Goal: Task Accomplishment & Management: Manage account settings

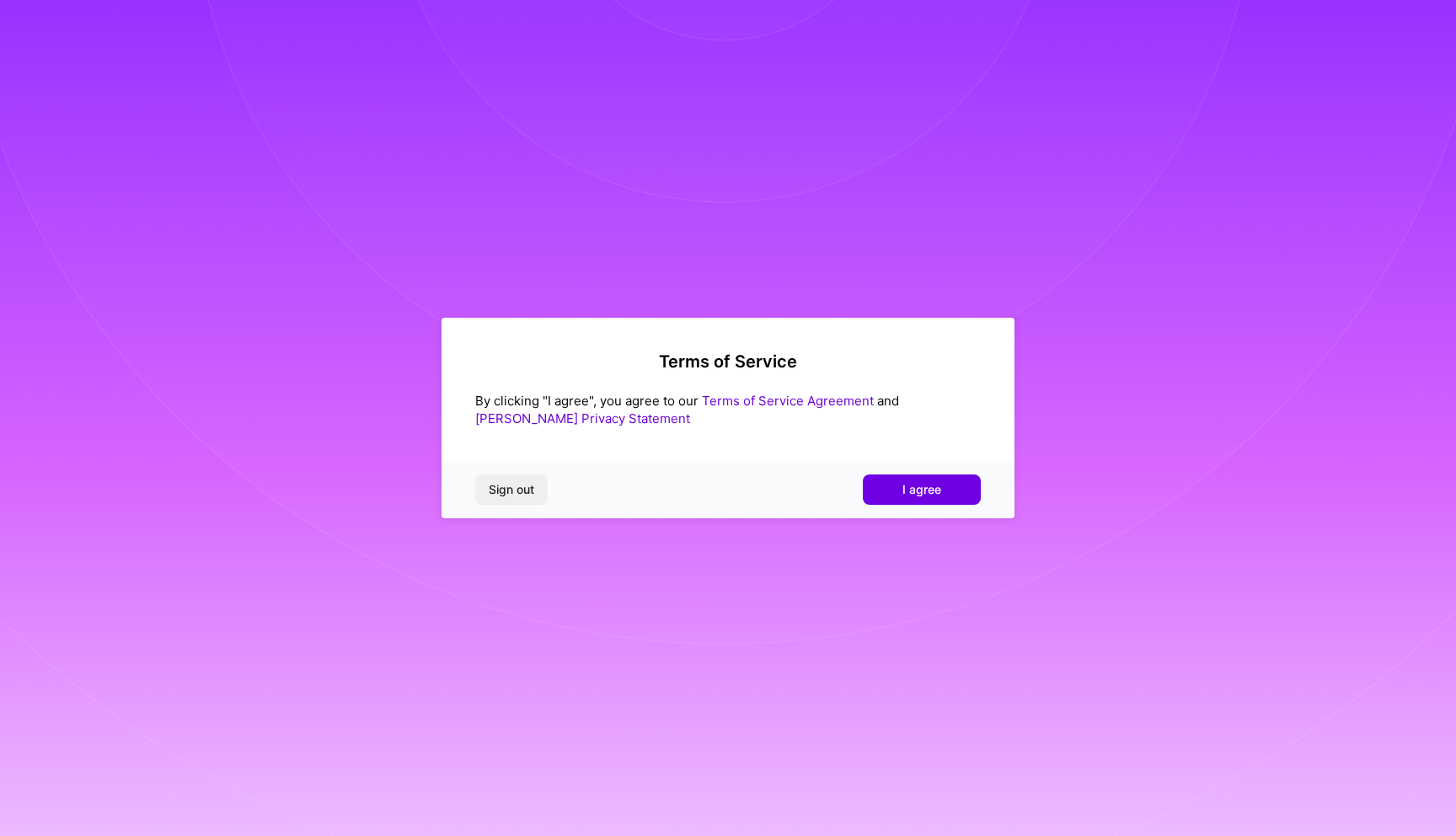
click at [814, 396] on link "Terms of Service Agreement" at bounding box center [788, 401] width 172 height 16
click at [925, 484] on span "I agree" at bounding box center [922, 490] width 39 height 17
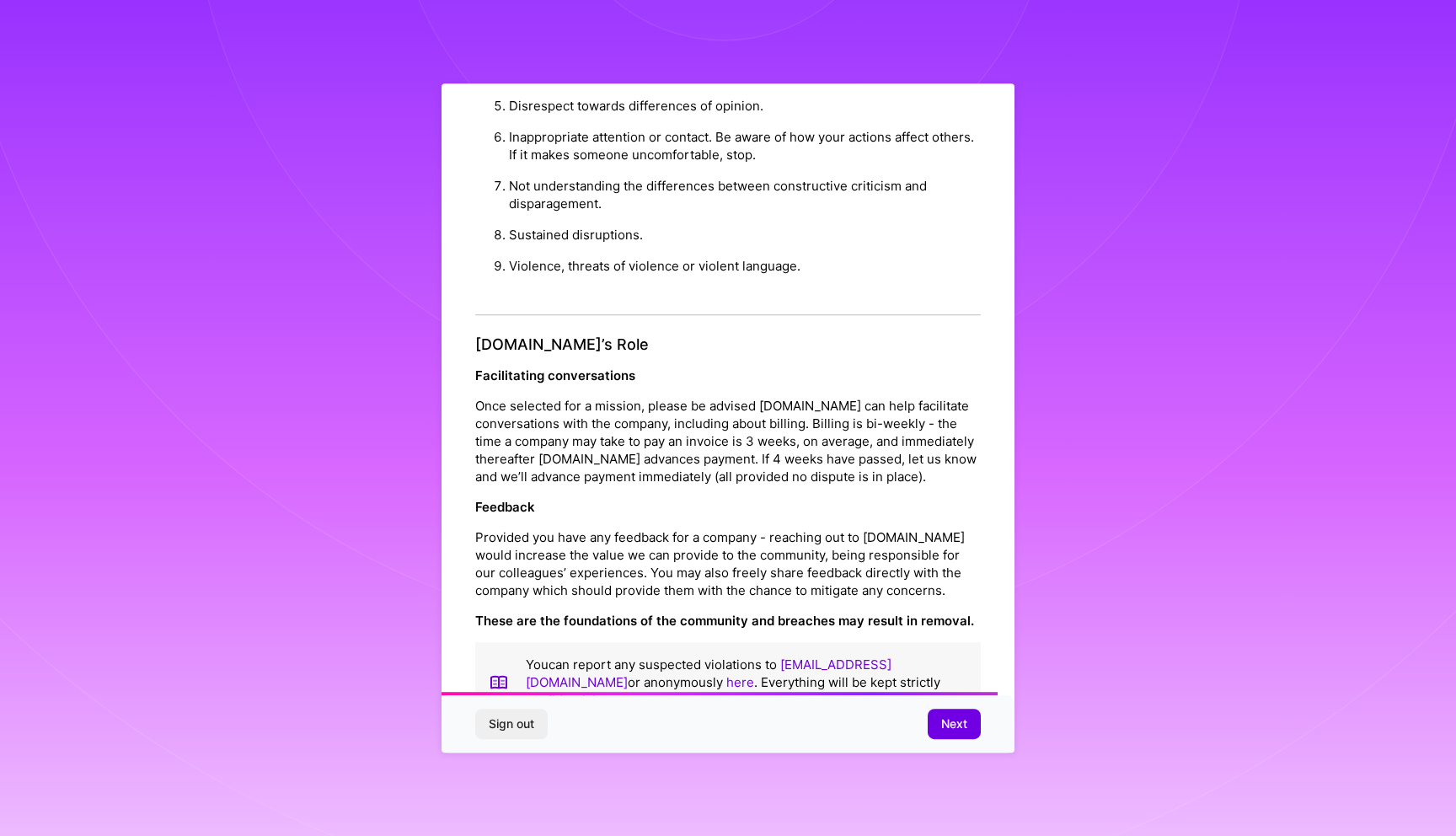
scroll to position [1759, 0]
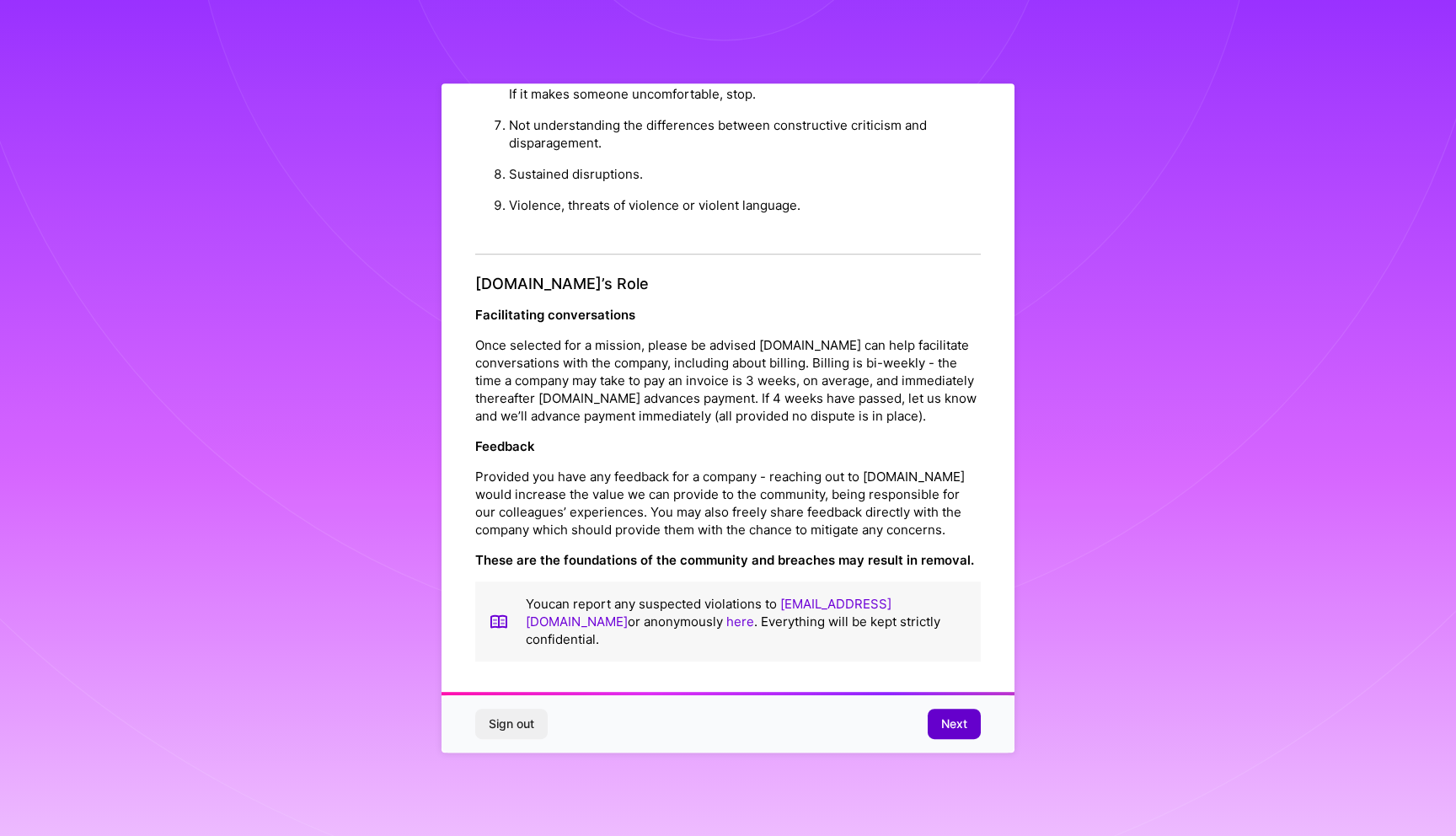
click at [938, 718] on button "Next" at bounding box center [954, 724] width 53 height 30
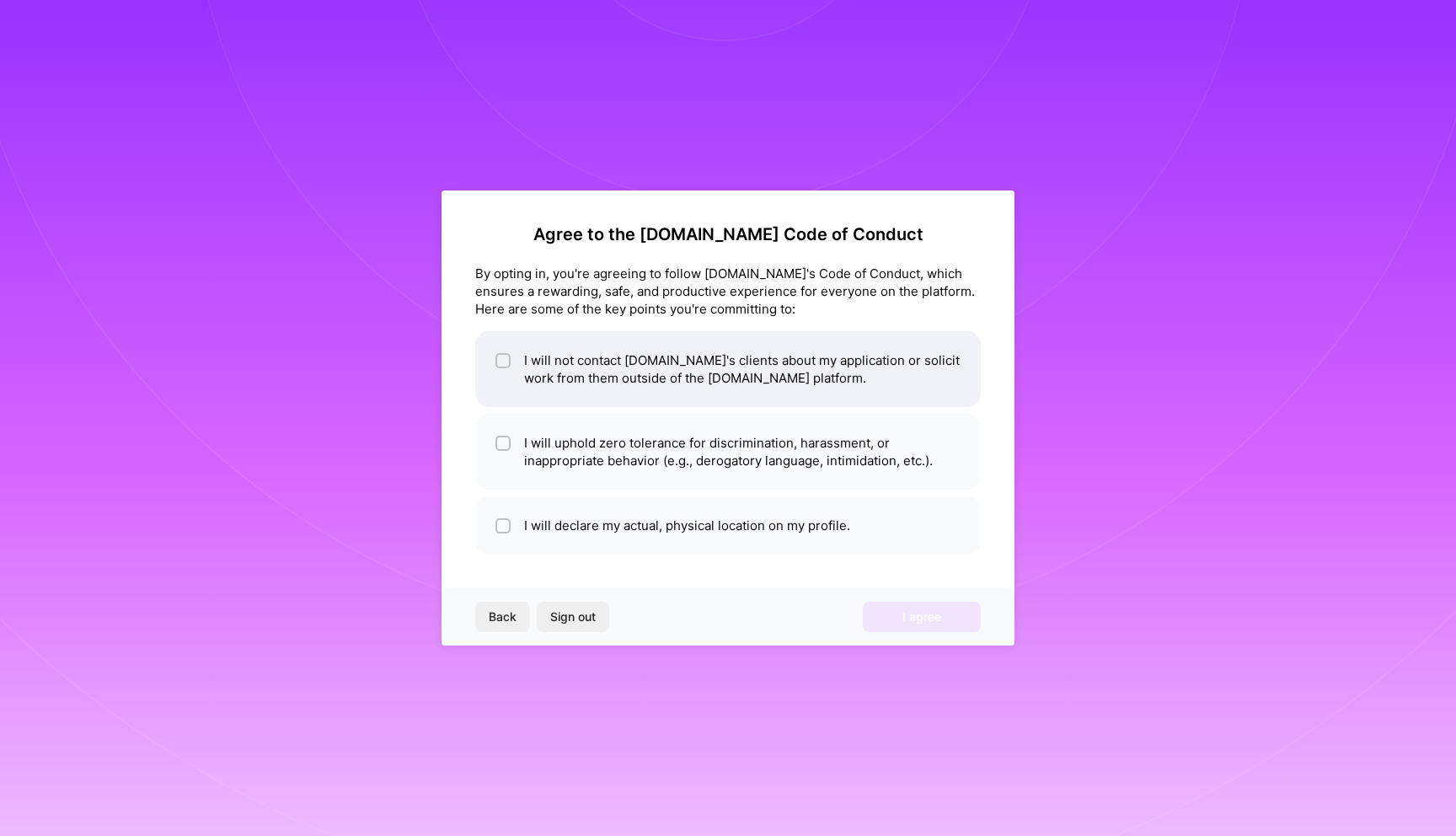
click at [838, 394] on li "I will not contact [DOMAIN_NAME]'s clients about my application or solicit work…" at bounding box center [728, 369] width 505 height 76
click at [792, 377] on li "I will not contact [DOMAIN_NAME]'s clients about my application or solicit work…" at bounding box center [728, 369] width 505 height 76
click at [531, 367] on li "I will not contact [DOMAIN_NAME]'s clients about my application or solicit work…" at bounding box center [728, 369] width 505 height 76
checkbox input "true"
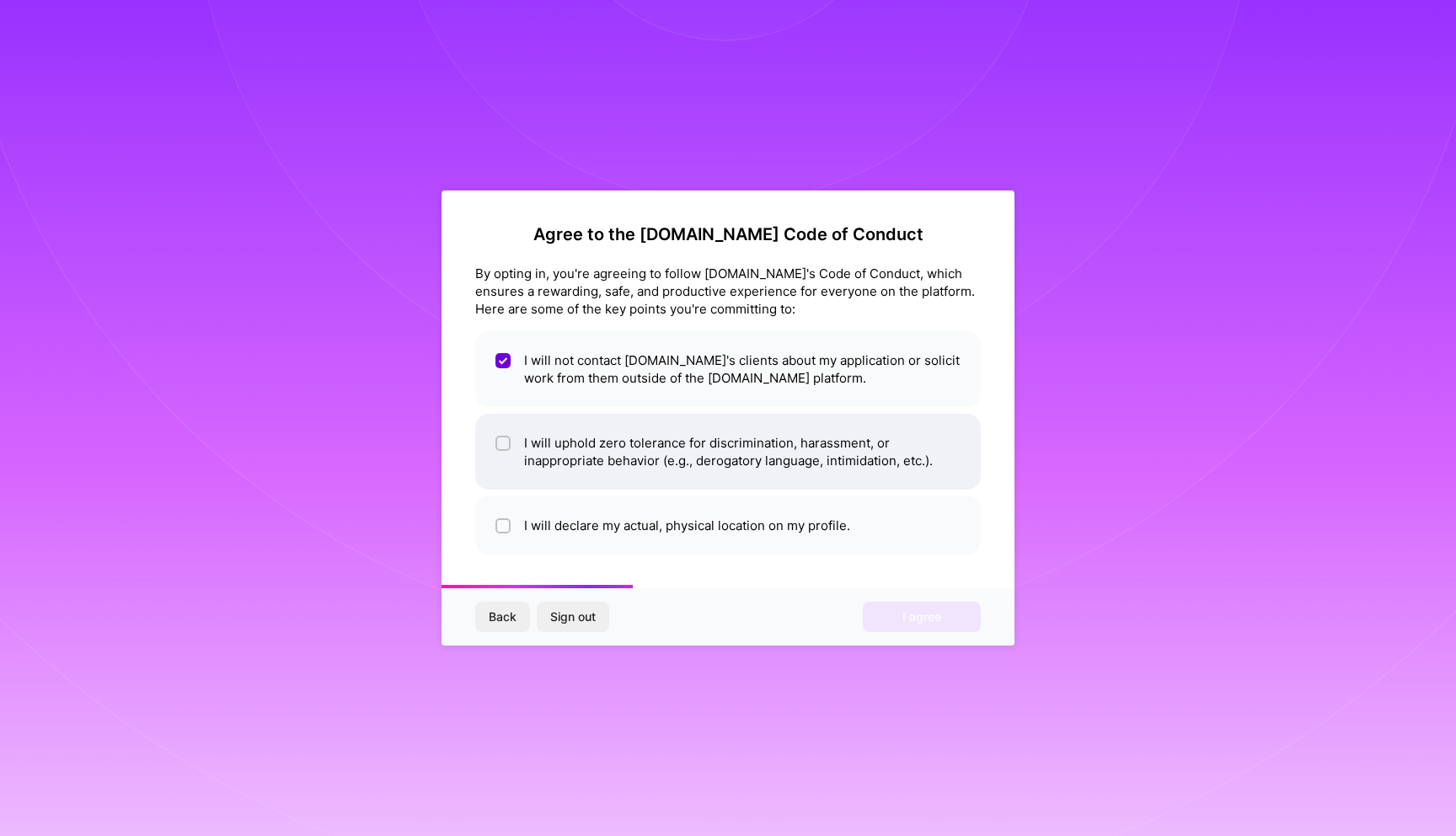
click at [543, 436] on li "I will uphold zero tolerance for discrimination, harassment, or inappropriate b…" at bounding box center [728, 452] width 505 height 76
checkbox input "true"
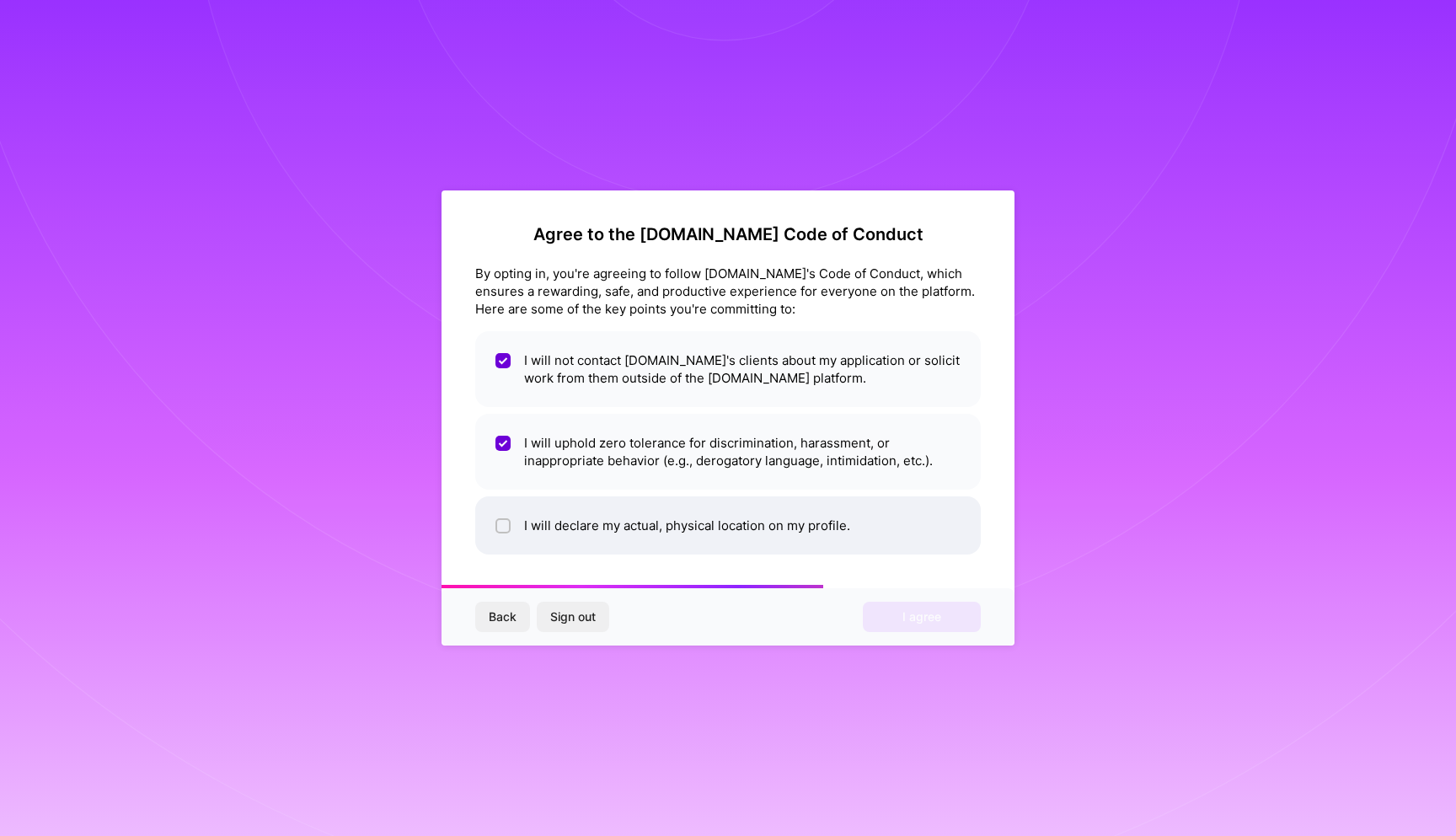
click at [557, 513] on li "I will declare my actual, physical location on my profile." at bounding box center [728, 526] width 505 height 58
checkbox input "true"
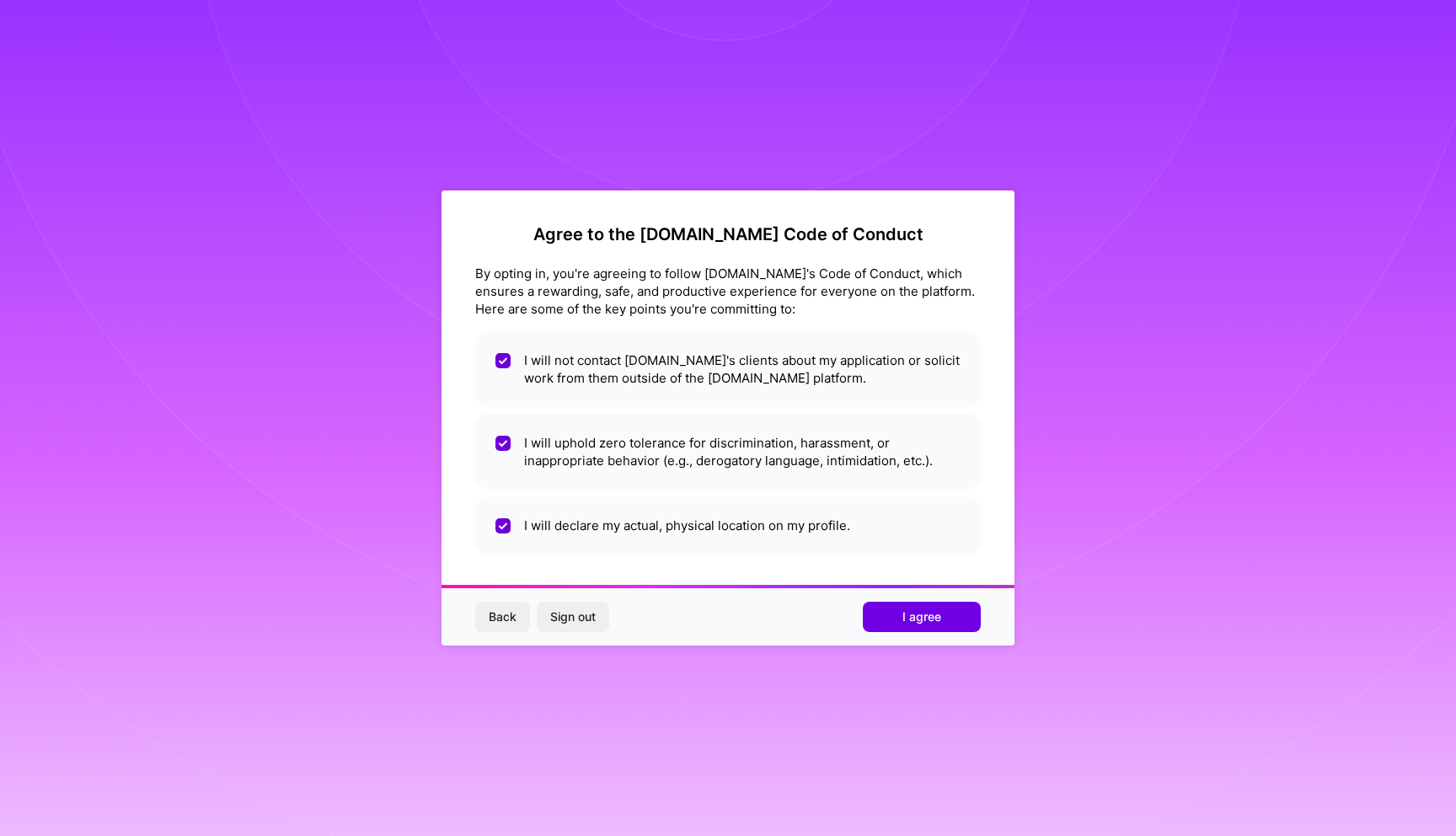
click at [1295, 203] on div "Agree to the [DOMAIN_NAME] Code of Conduct By opting in, you're agreeing to fol…" at bounding box center [728, 418] width 1456 height 836
click at [404, 105] on div "Agree to the [DOMAIN_NAME] Code of Conduct By opting in, you're agreeing to fol…" at bounding box center [728, 418] width 1456 height 836
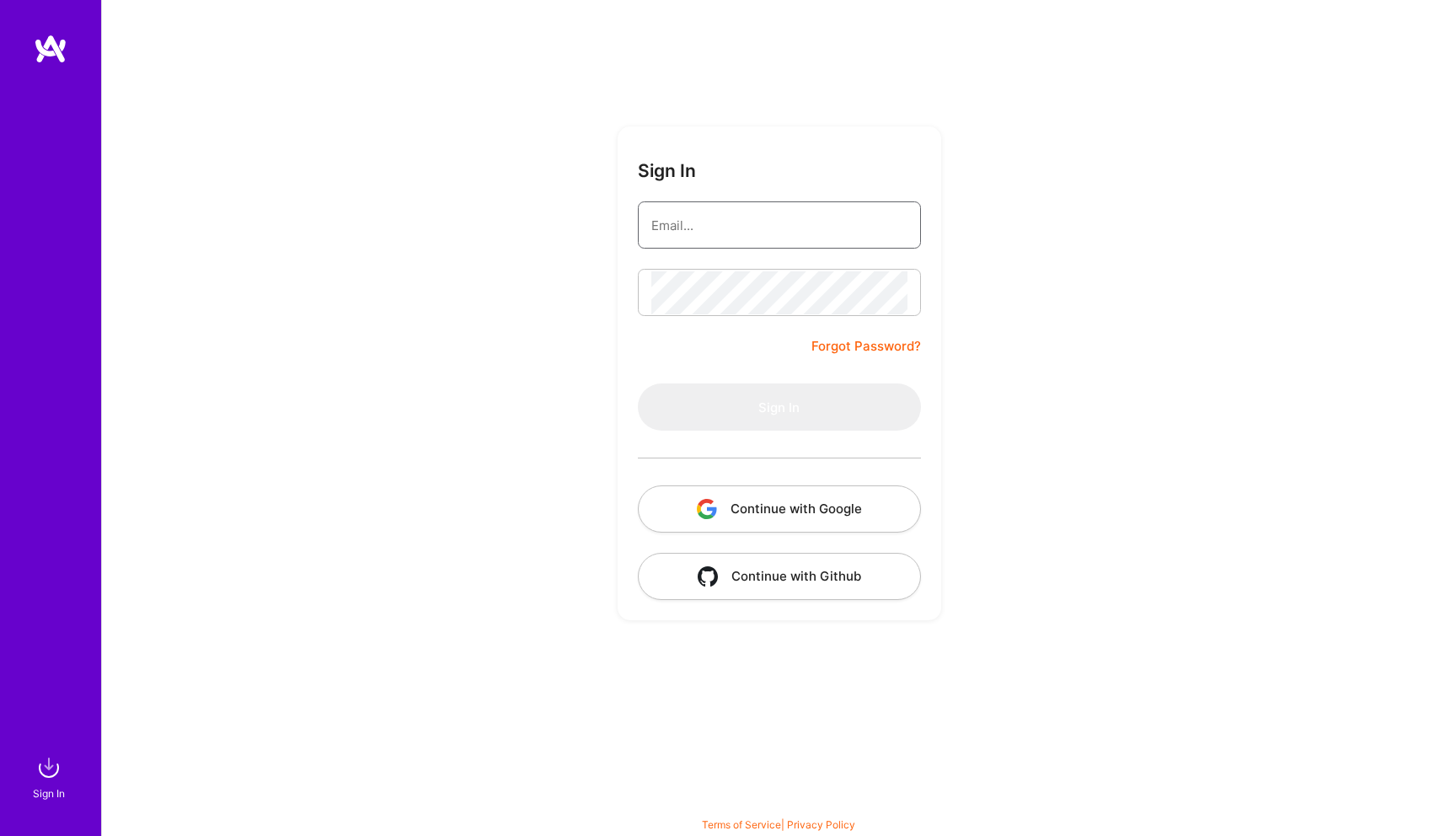
click at [740, 224] on input "email" at bounding box center [779, 225] width 256 height 43
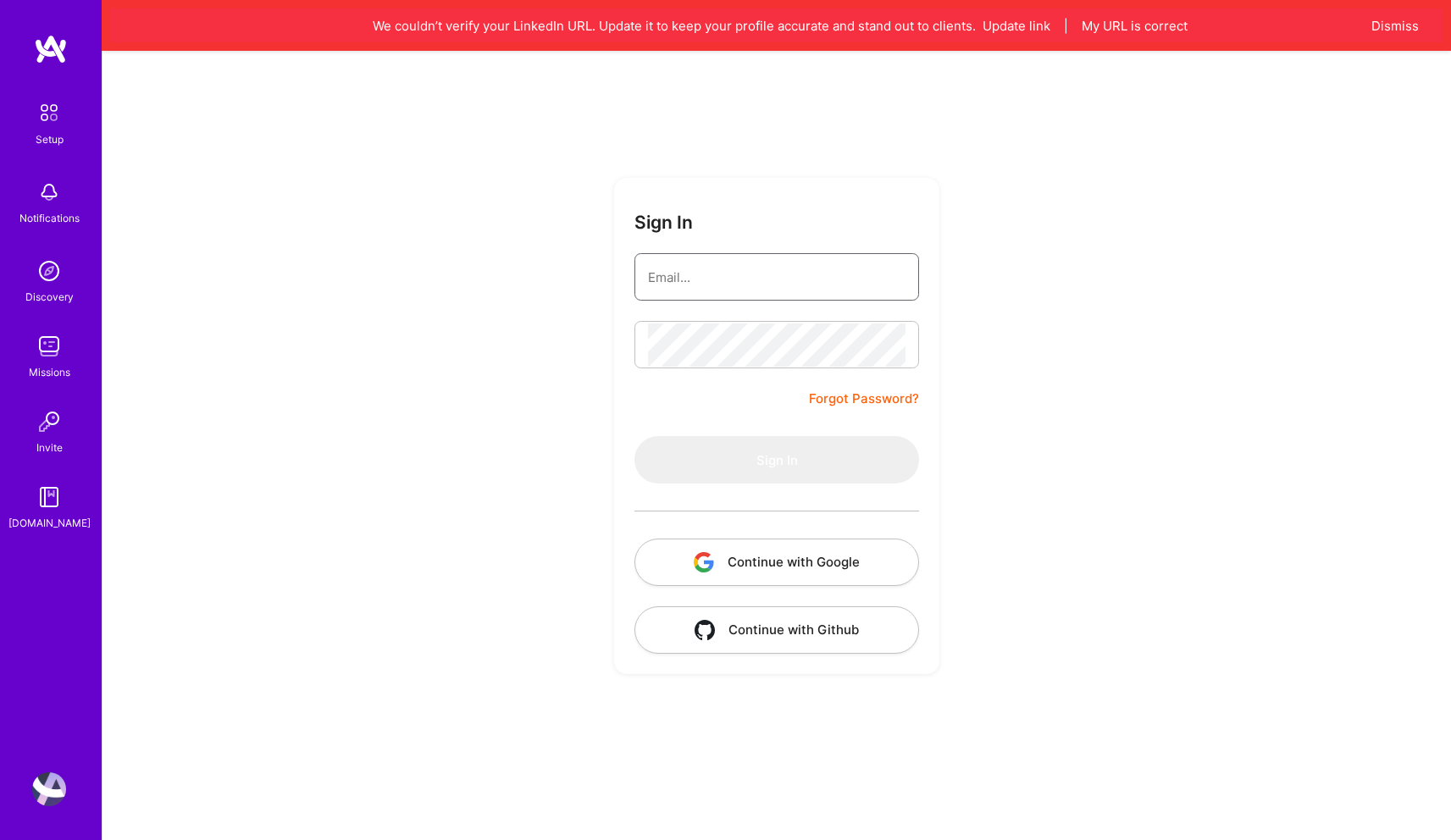
type input "[EMAIL_ADDRESS][DOMAIN_NAME]"
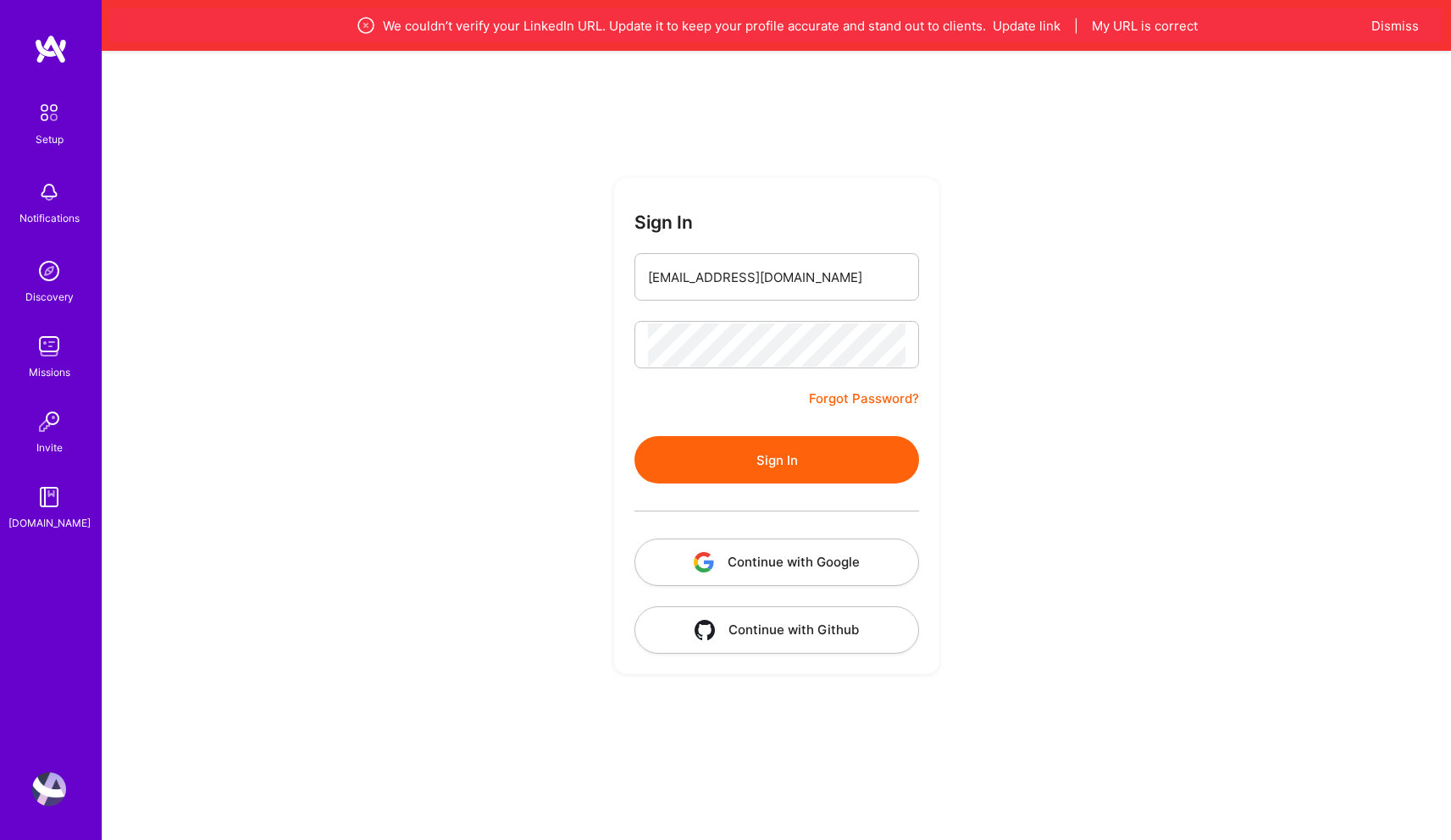
click at [754, 456] on button "Sign In" at bounding box center [776, 459] width 285 height 47
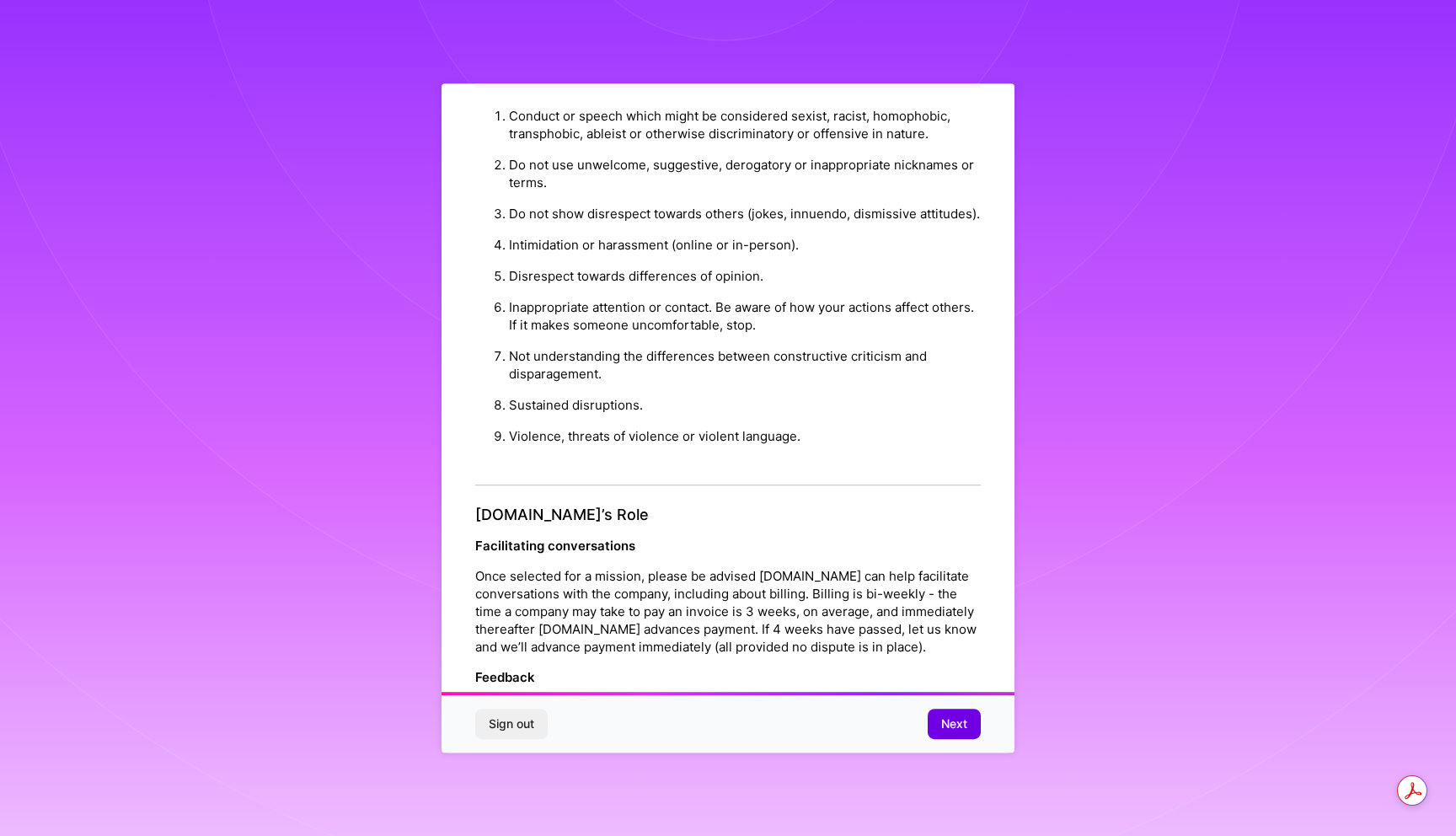
scroll to position [1759, 0]
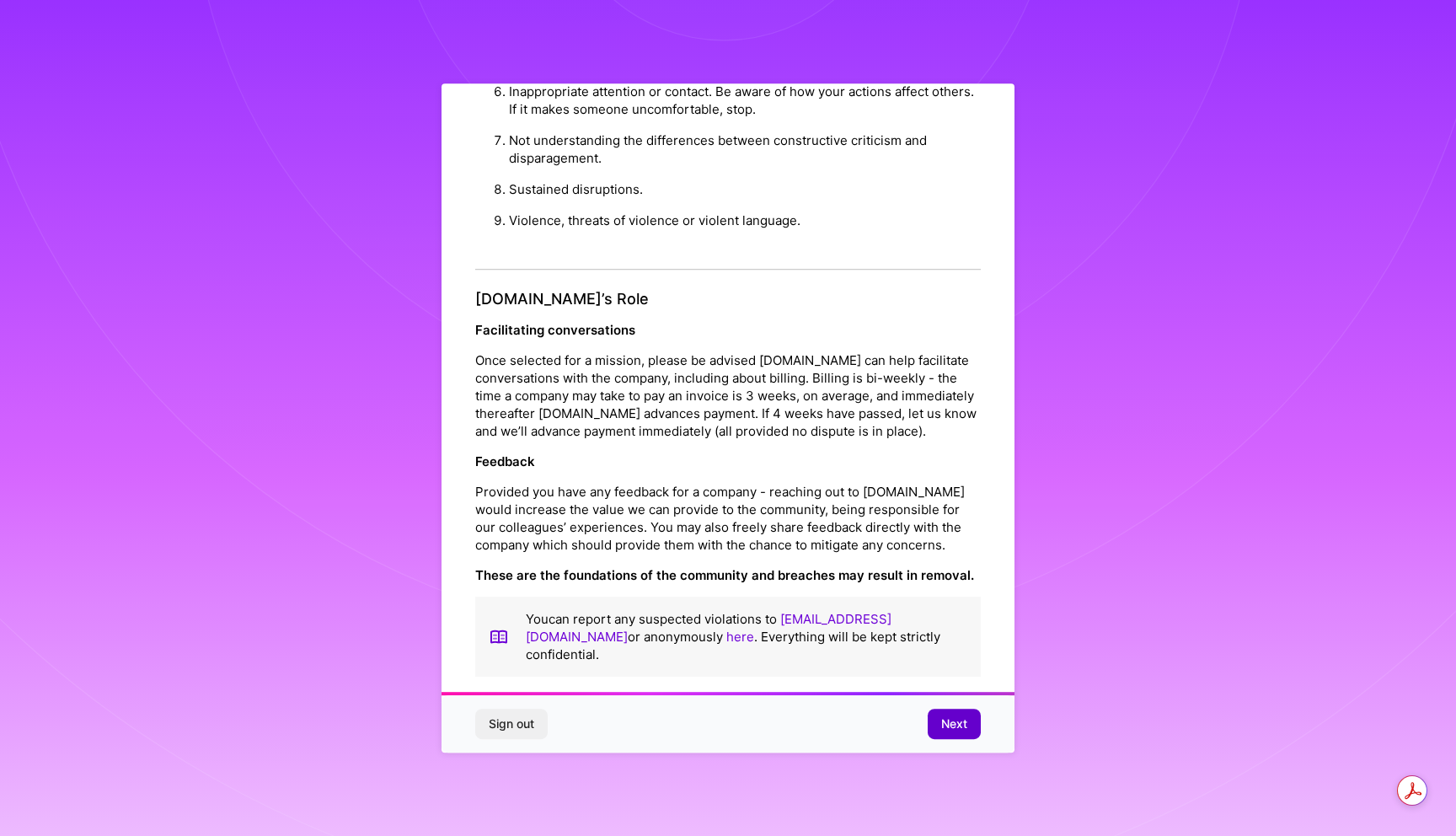
click at [943, 719] on span "Next" at bounding box center [954, 724] width 27 height 17
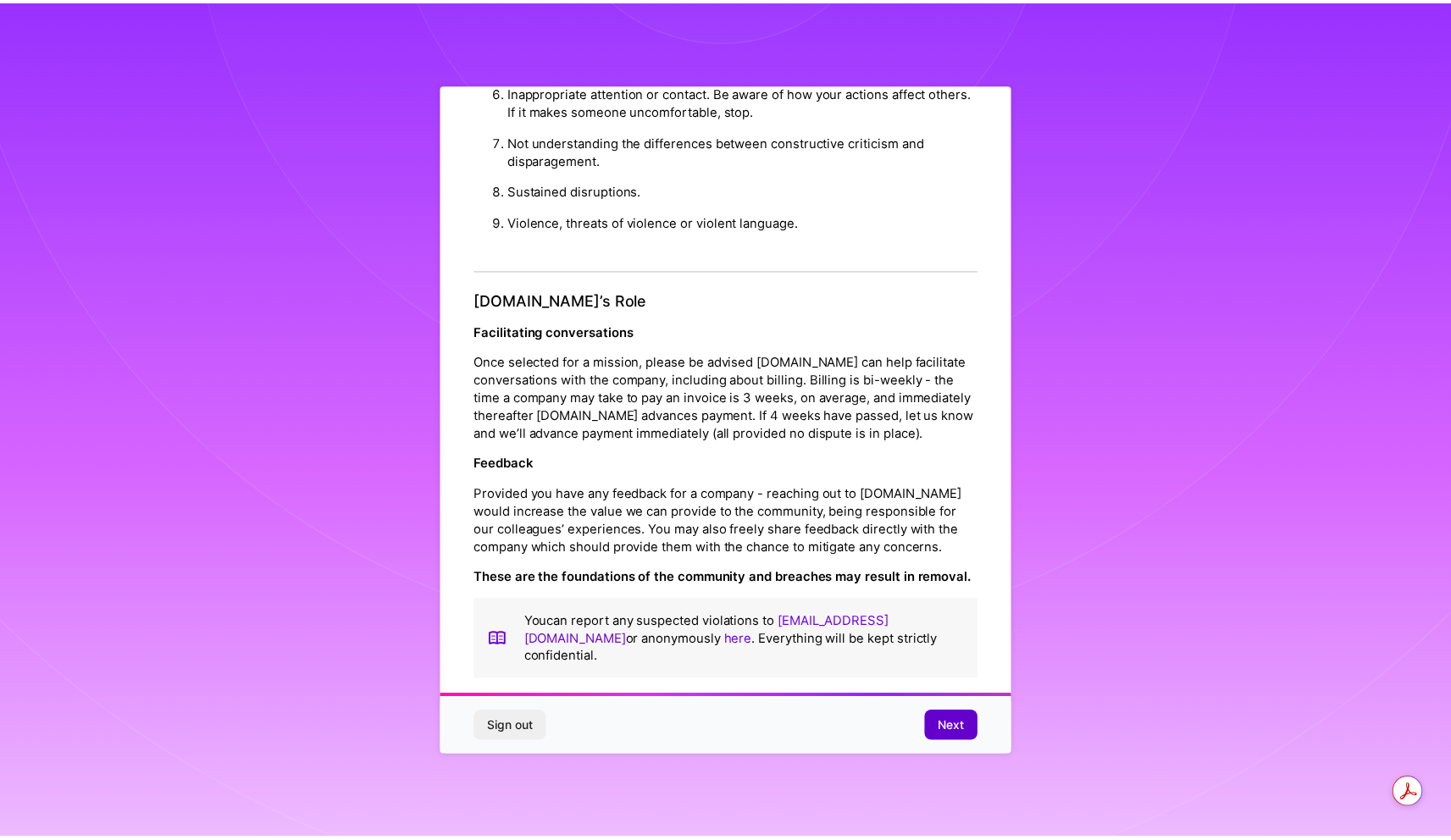
scroll to position [0, 0]
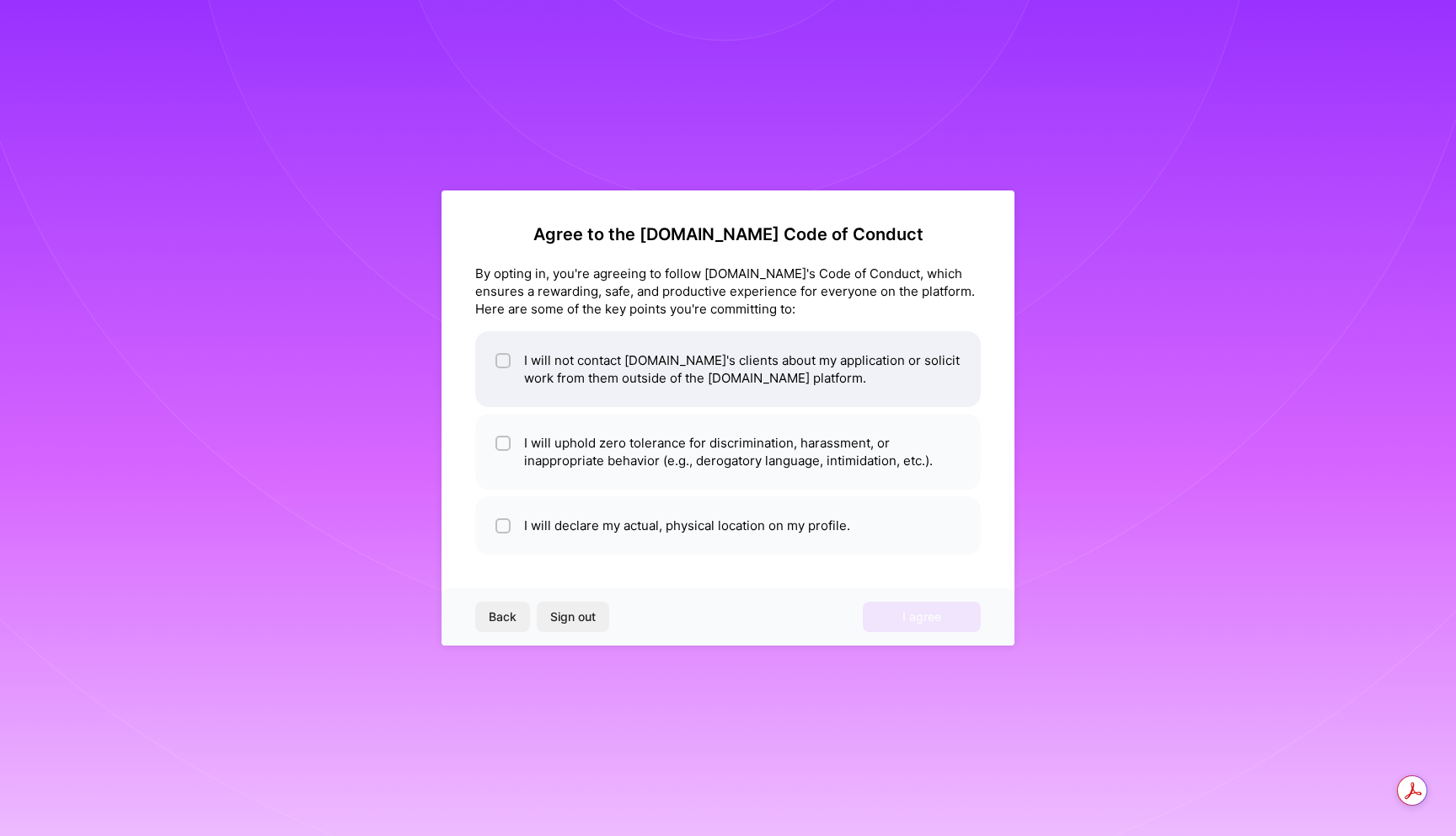
click at [494, 377] on li "I will not contact [DOMAIN_NAME]'s clients about my application or solicit work…" at bounding box center [728, 369] width 505 height 76
checkbox input "true"
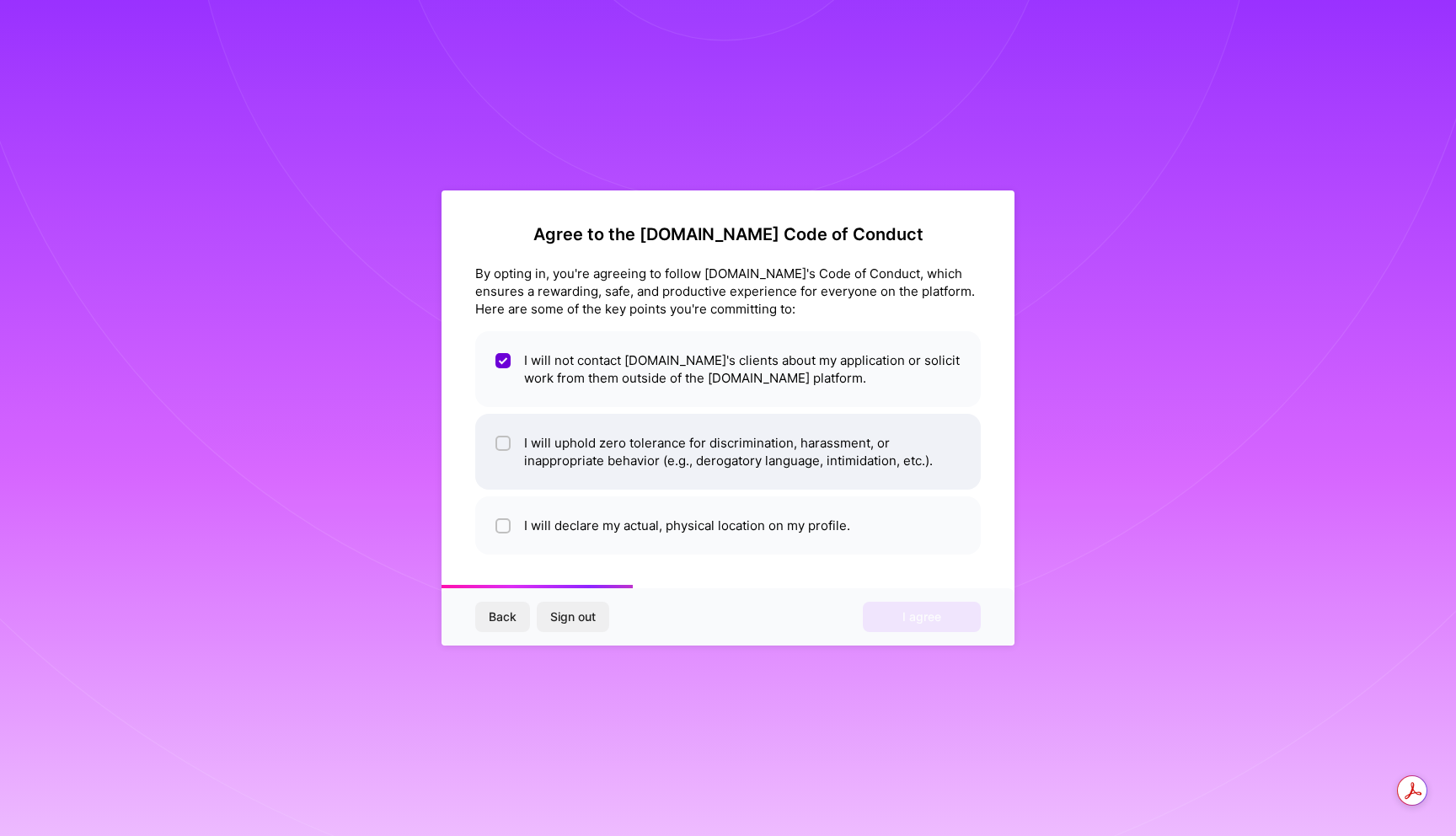
click at [531, 481] on li "I will uphold zero tolerance for discrimination, harassment, or inappropriate b…" at bounding box center [728, 452] width 505 height 76
checkbox input "true"
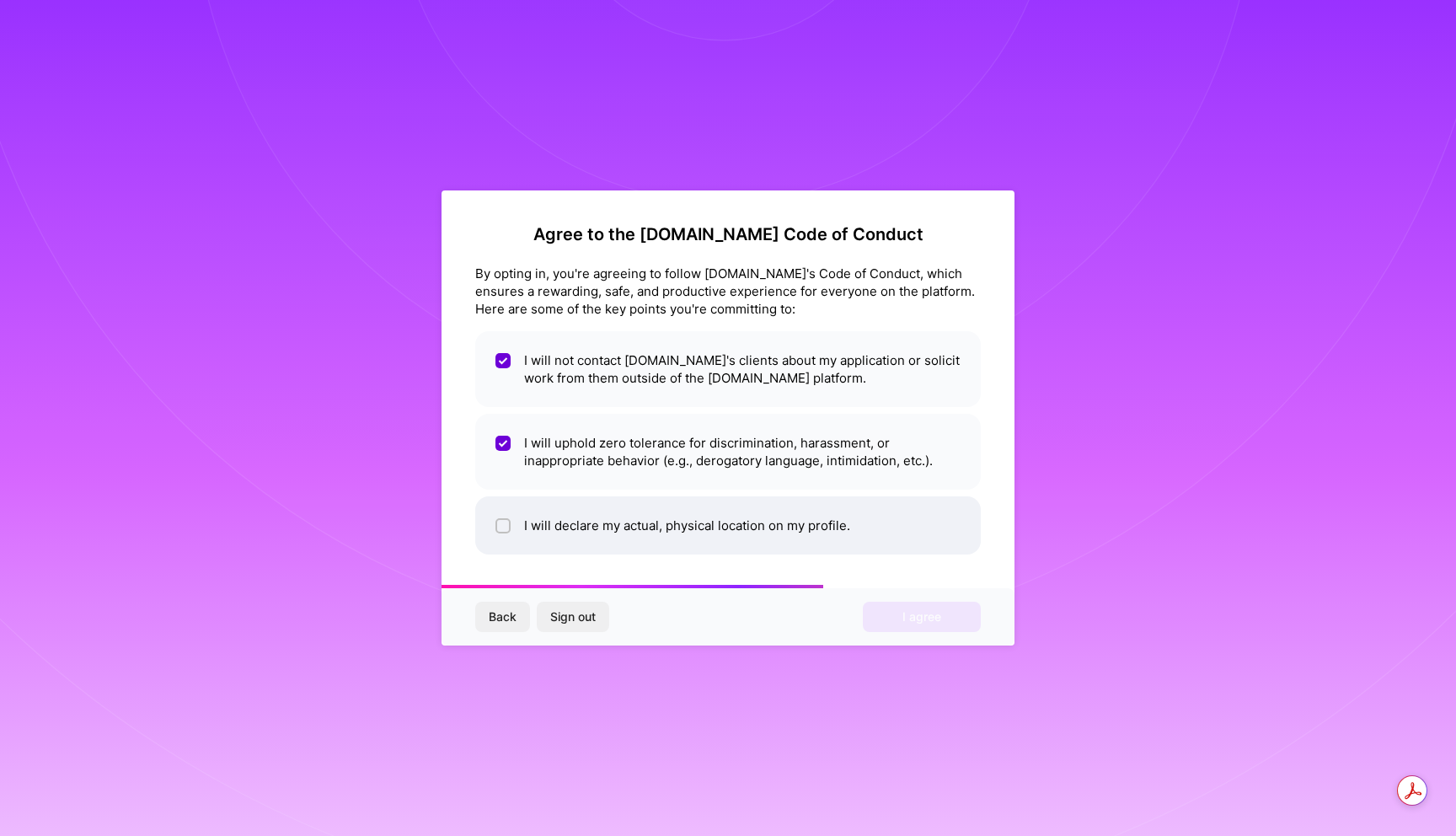
click at [527, 522] on li "I will declare my actual, physical location on my profile." at bounding box center [728, 526] width 505 height 58
checkbox input "true"
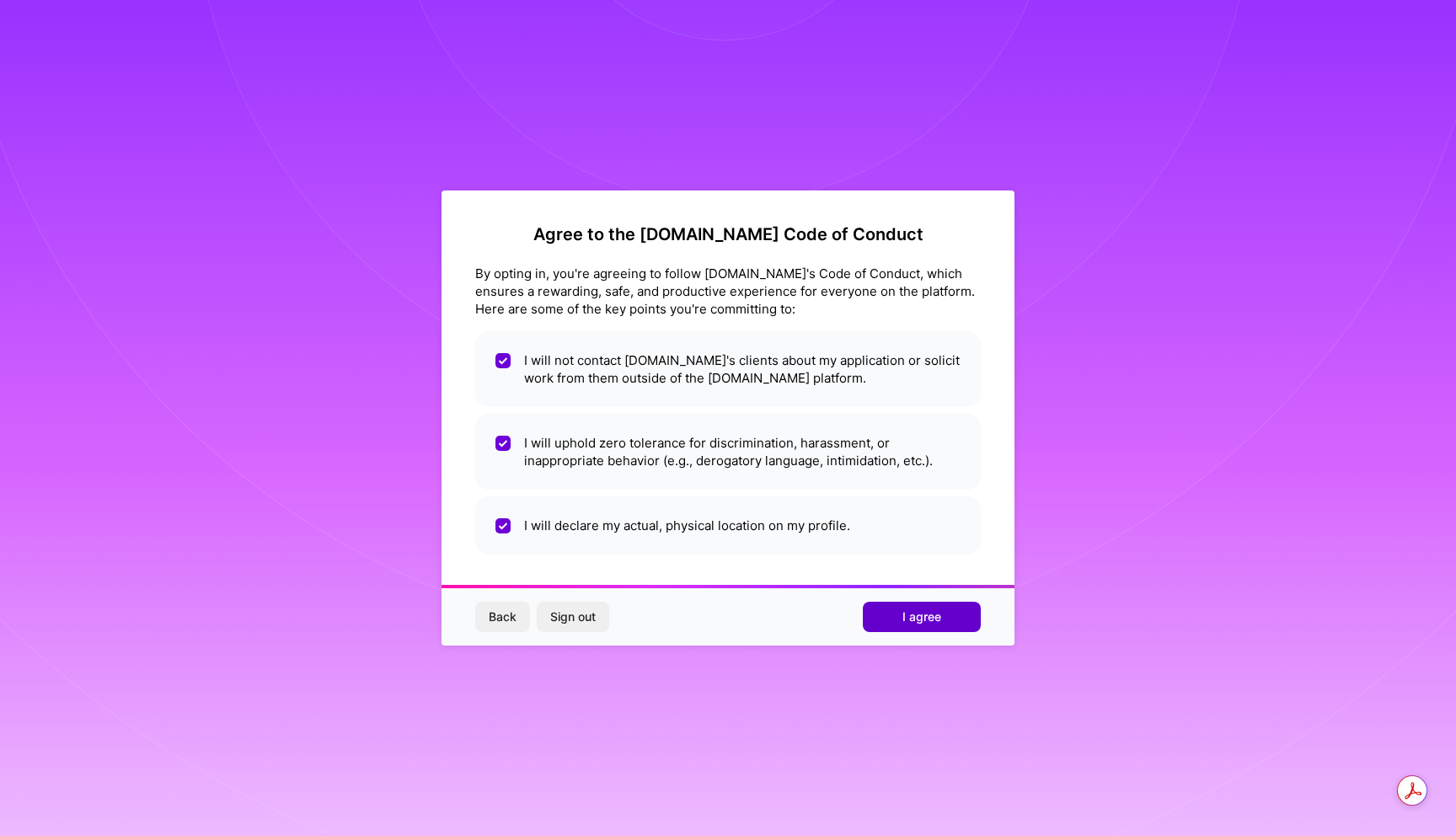
click at [906, 619] on span "I agree" at bounding box center [922, 617] width 39 height 17
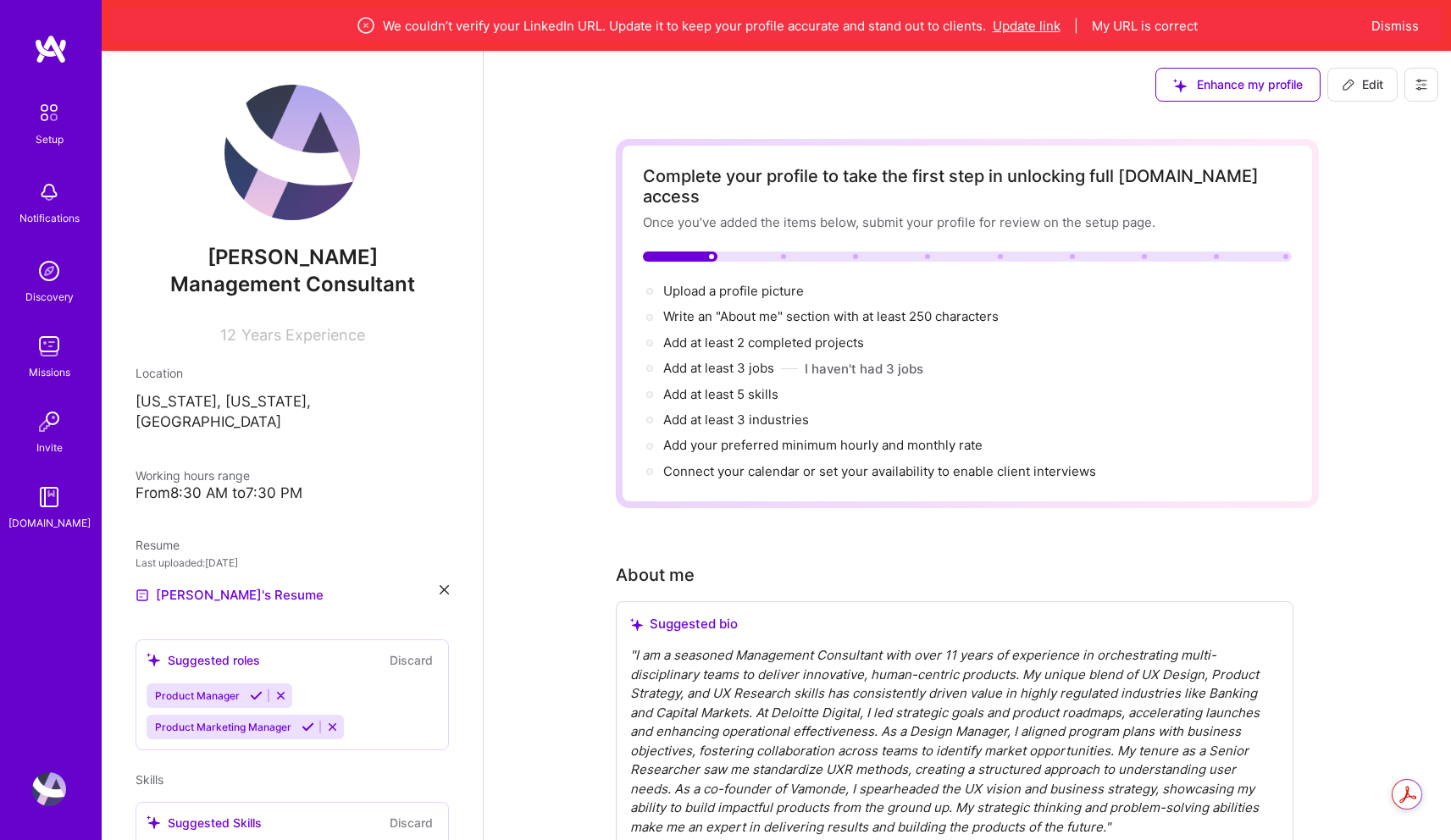
click at [1029, 21] on button "Update link" at bounding box center [1027, 26] width 67 height 18
select select "US"
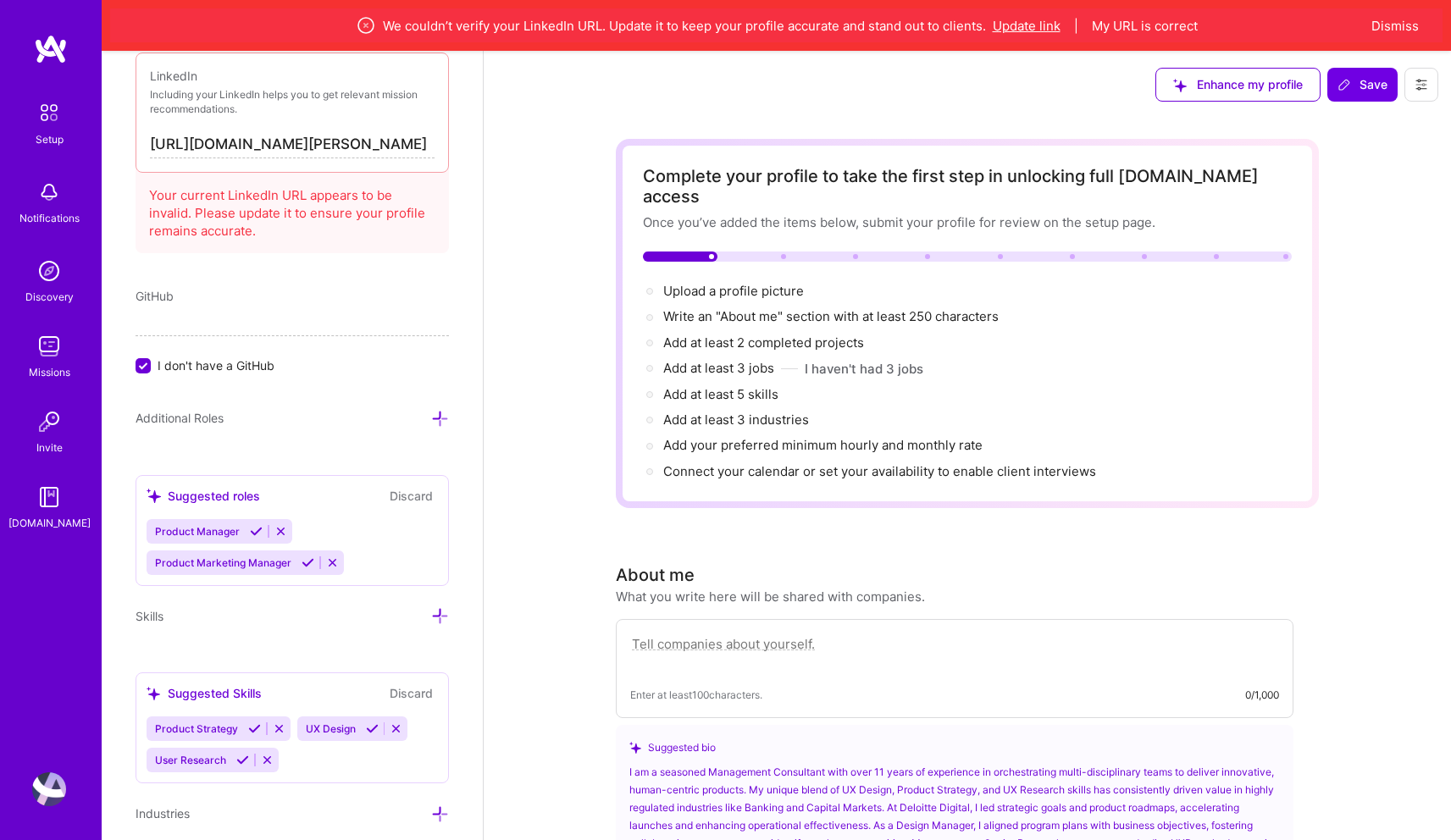
scroll to position [914, 0]
click at [347, 138] on input "https://linkedin.com/in/aashika" at bounding box center [292, 143] width 285 height 28
paste input "www."
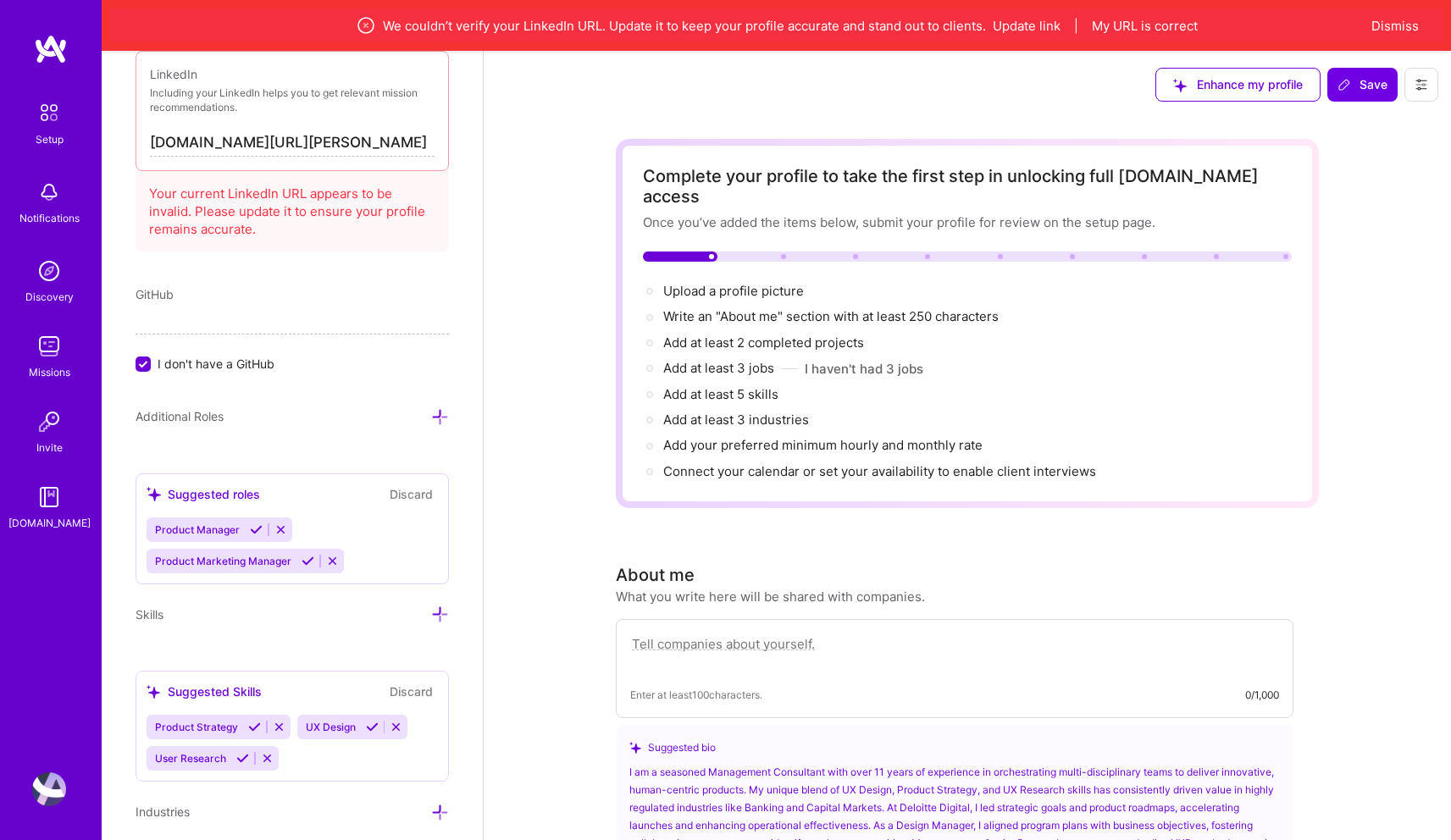
type input "https://www.linkedin.com/in/aashika"
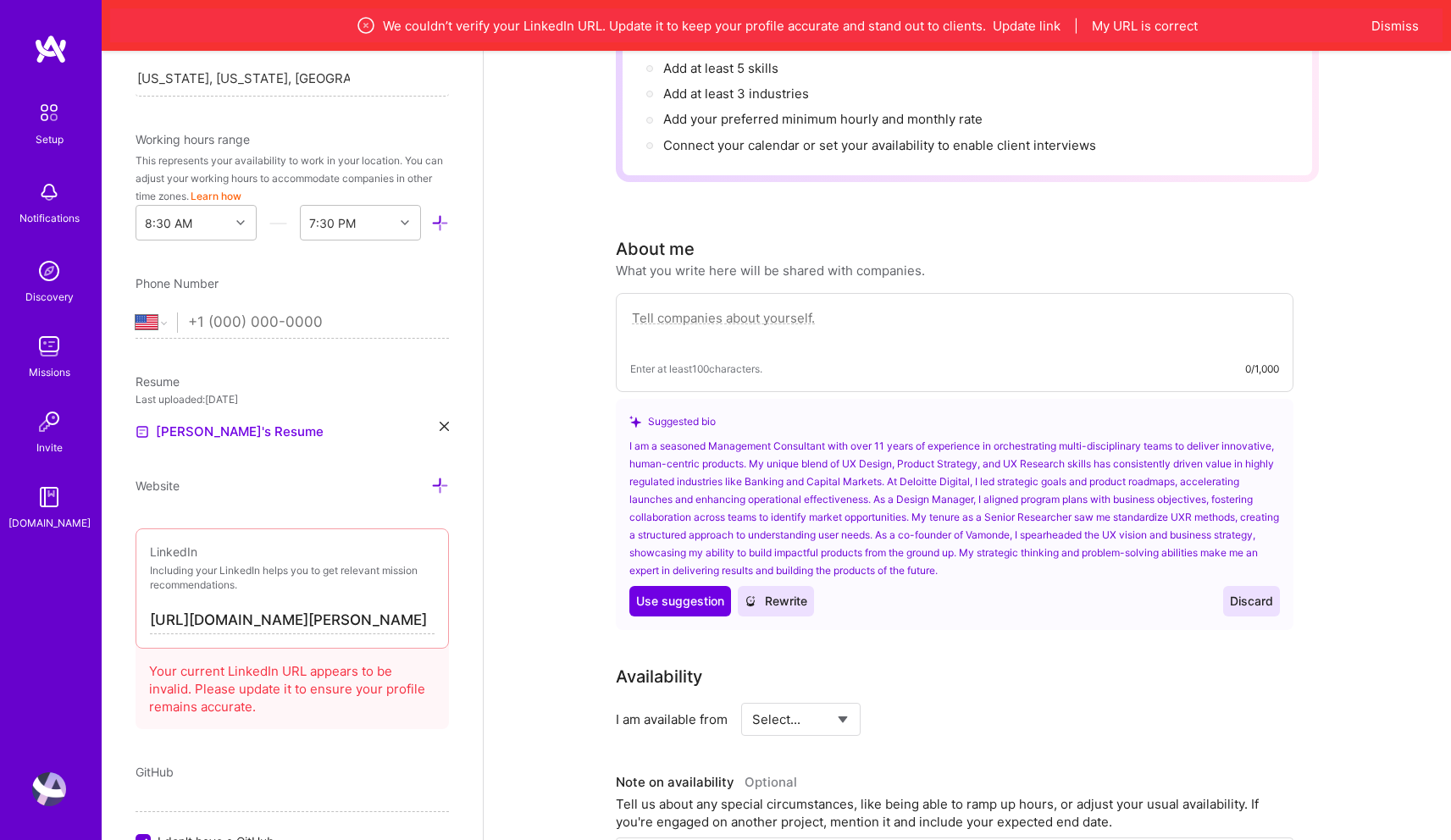
scroll to position [434, 0]
click at [329, 584] on p "Including your LinkedIn helps you to get relevant mission recommendations." at bounding box center [292, 580] width 285 height 28
click at [269, 566] on p "Including your LinkedIn helps you to get relevant mission recommendations." at bounding box center [292, 580] width 285 height 28
click at [255, 477] on div "Add photo Aashika Jain Management Consultant 12 Years Experience Location This …" at bounding box center [291, 471] width 381 height 840
click at [356, 319] on input "tel" at bounding box center [319, 324] width 261 height 49
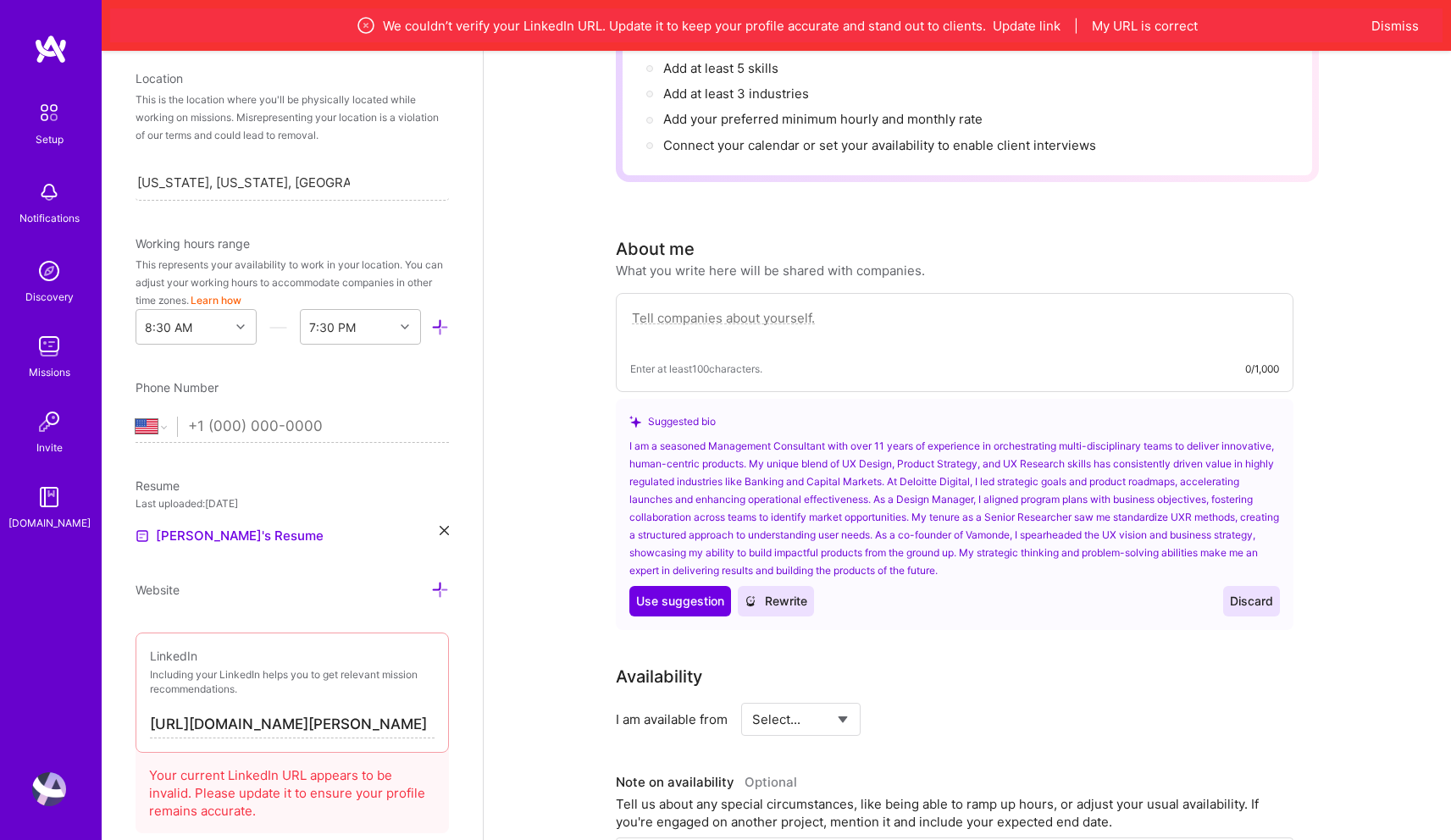
scroll to position [302, 0]
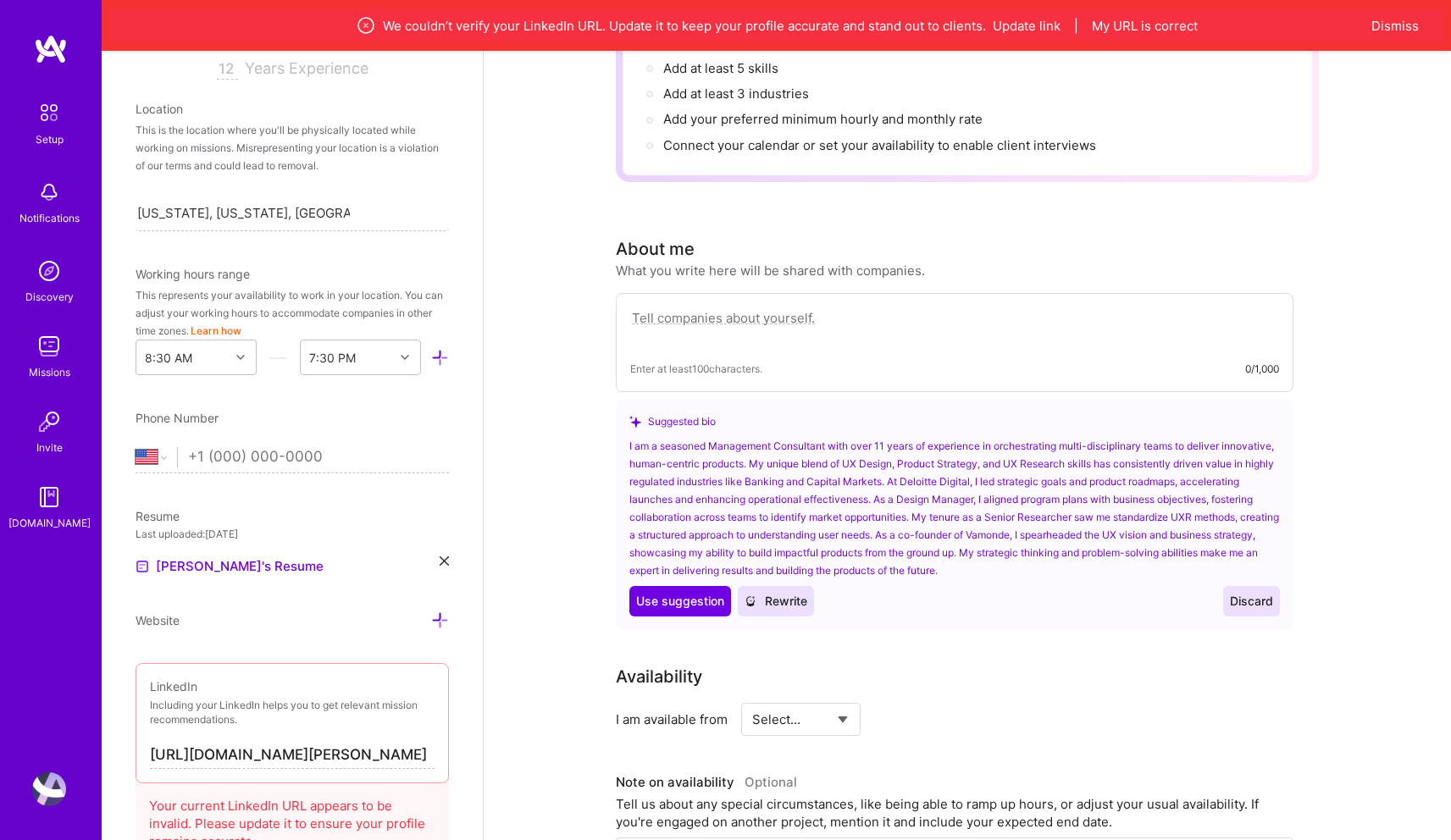
click at [316, 313] on div "This represents your availability to work in your location. You can adjust your…" at bounding box center [292, 313] width 313 height 53
click at [148, 363] on div "8:30 AM" at bounding box center [168, 358] width 47 height 18
click at [178, 496] on div "9:30 AM" at bounding box center [196, 493] width 121 height 31
click at [371, 354] on div "End Time" at bounding box center [347, 357] width 93 height 34
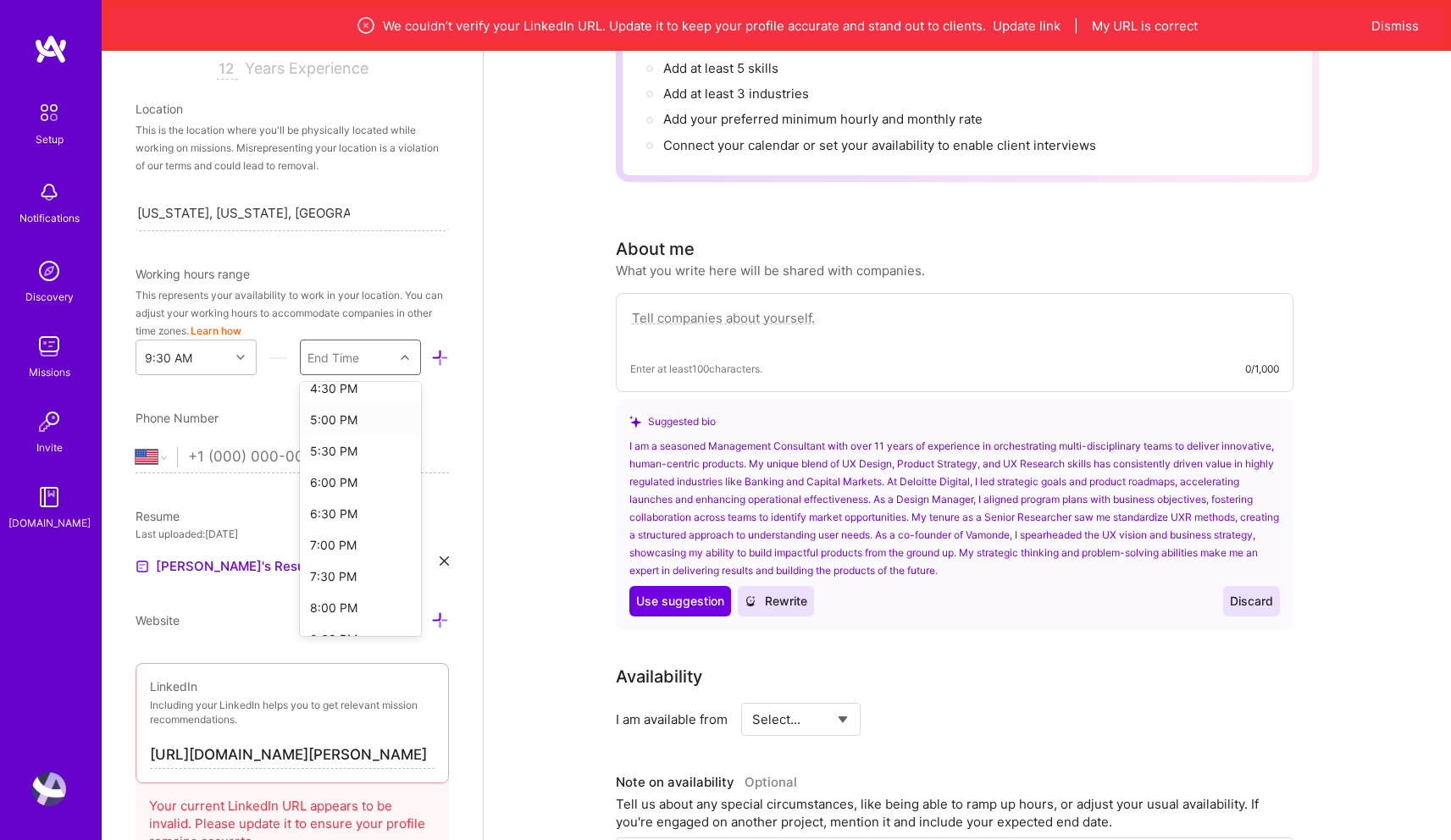
scroll to position [460, 0]
click at [358, 468] on div "6:00 PM" at bounding box center [361, 473] width 121 height 31
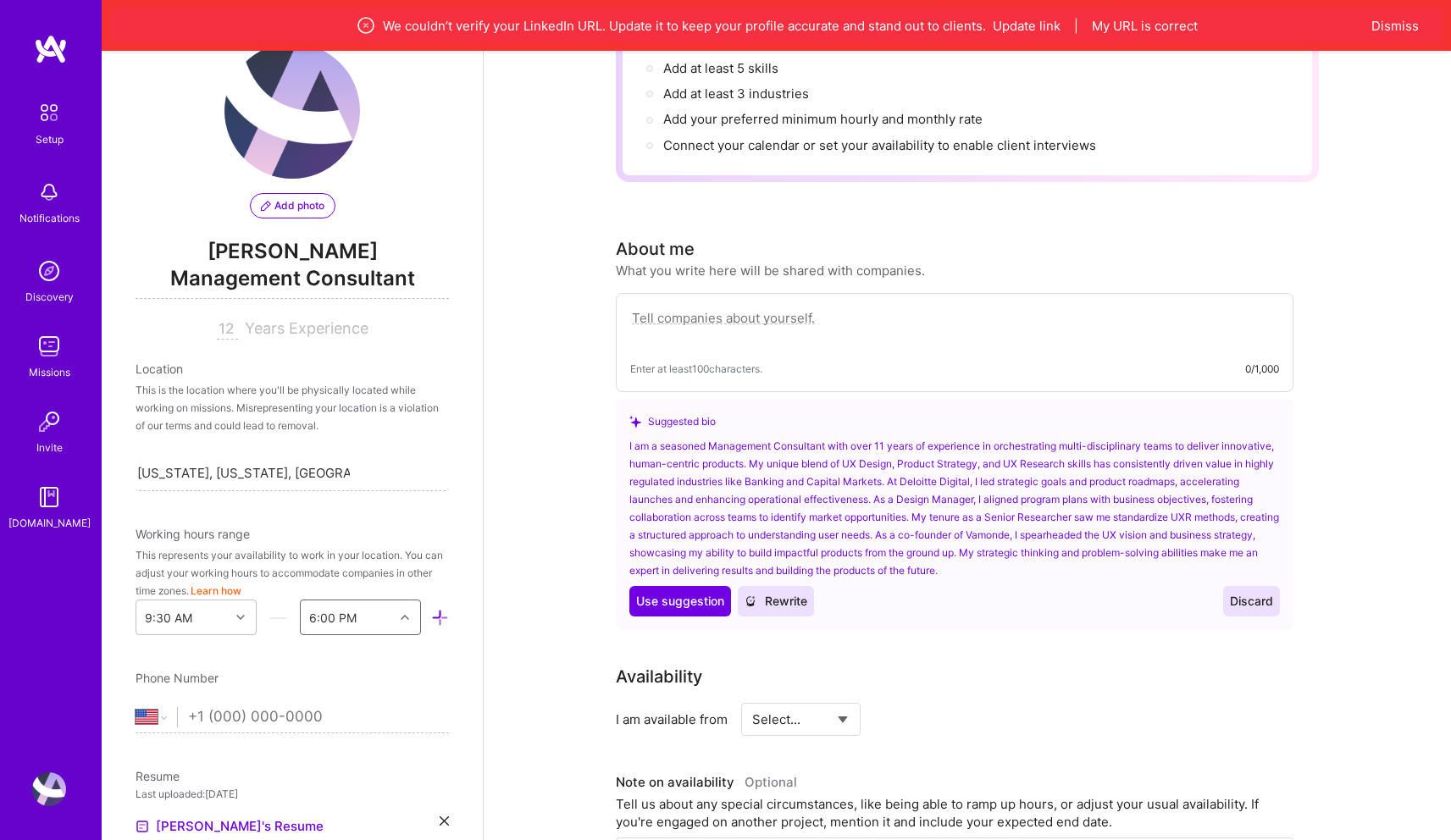
scroll to position [39, 0]
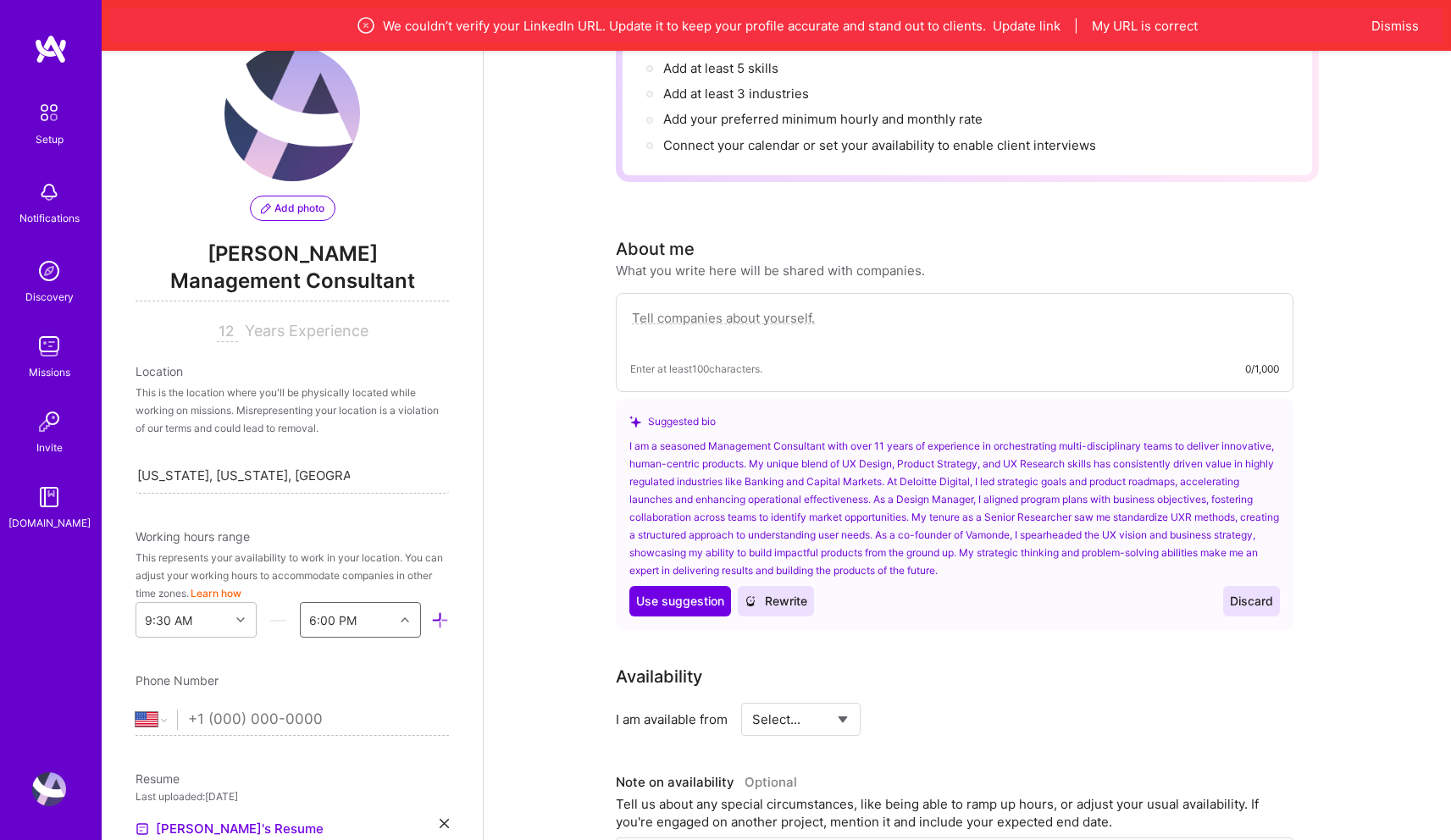
click at [151, 365] on div "Location" at bounding box center [292, 371] width 313 height 18
click at [226, 475] on input "New York, New York, United States" at bounding box center [243, 476] width 212 height 18
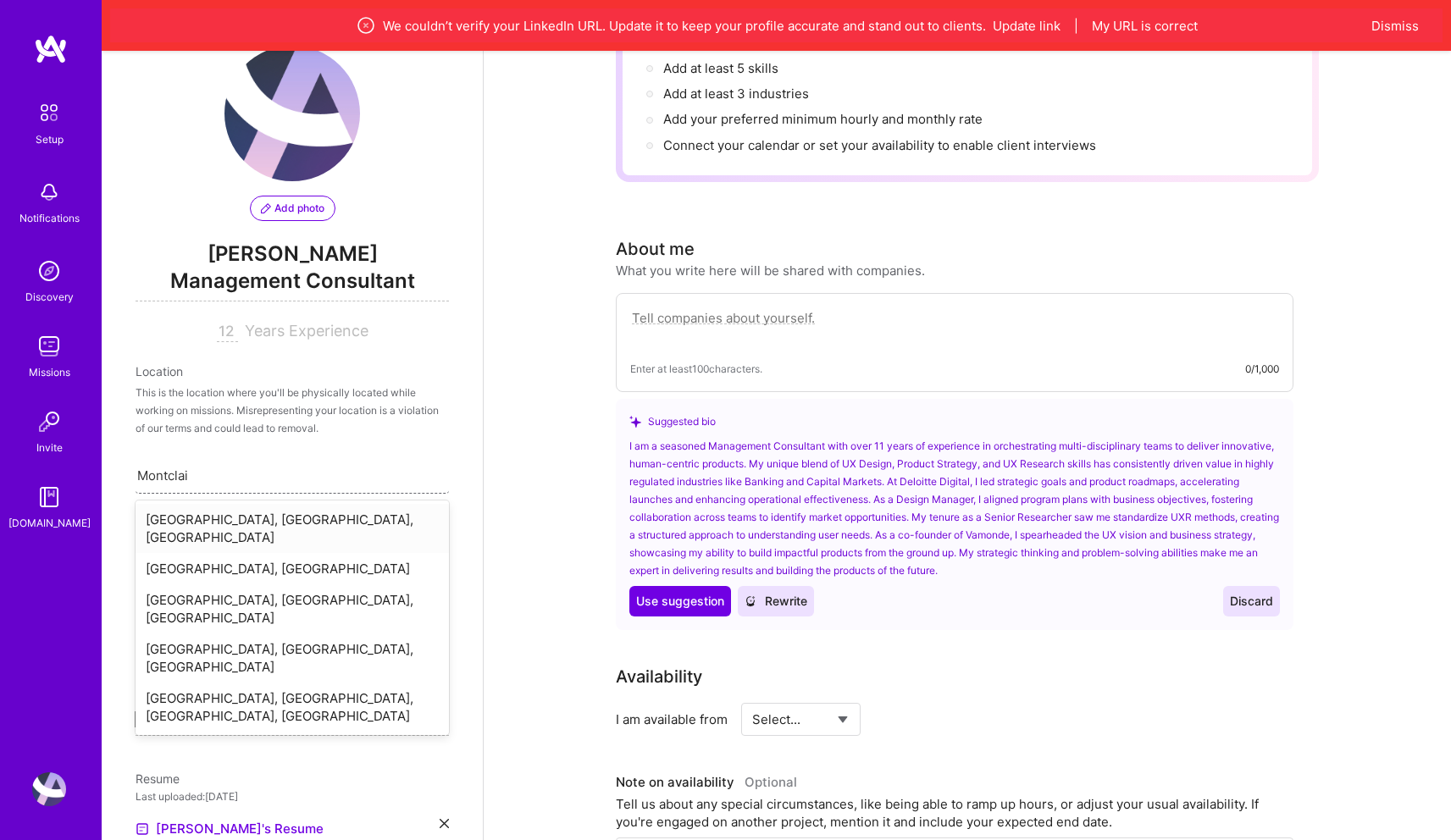
type input "Montclair"
click at [213, 522] on div "Montclair, NJ, USA" at bounding box center [292, 528] width 313 height 49
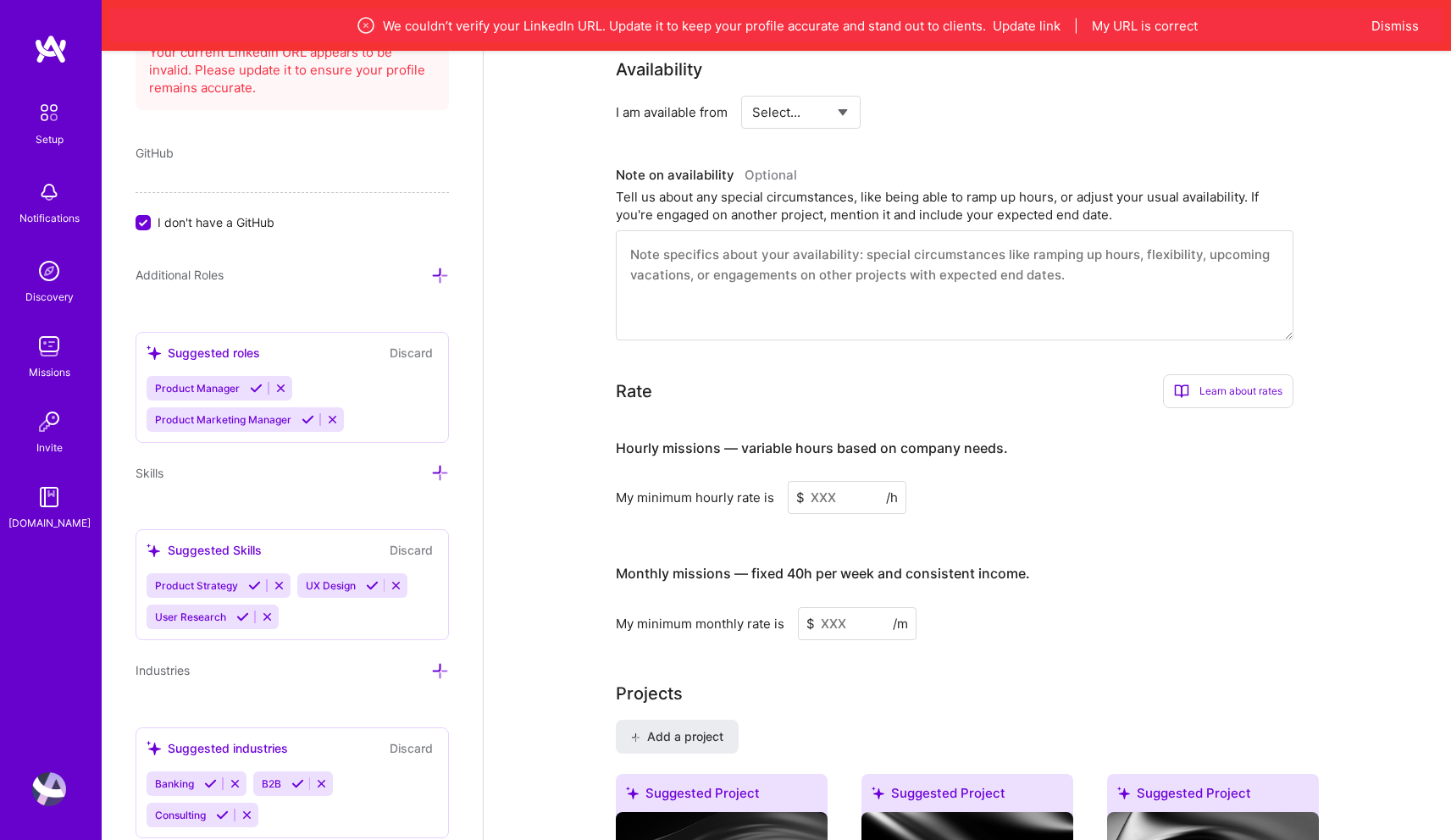
scroll to position [935, 0]
click at [358, 809] on div "Banking B2B Consulting" at bounding box center [292, 799] width 291 height 56
click at [265, 743] on div "Suggested industries" at bounding box center [217, 749] width 141 height 18
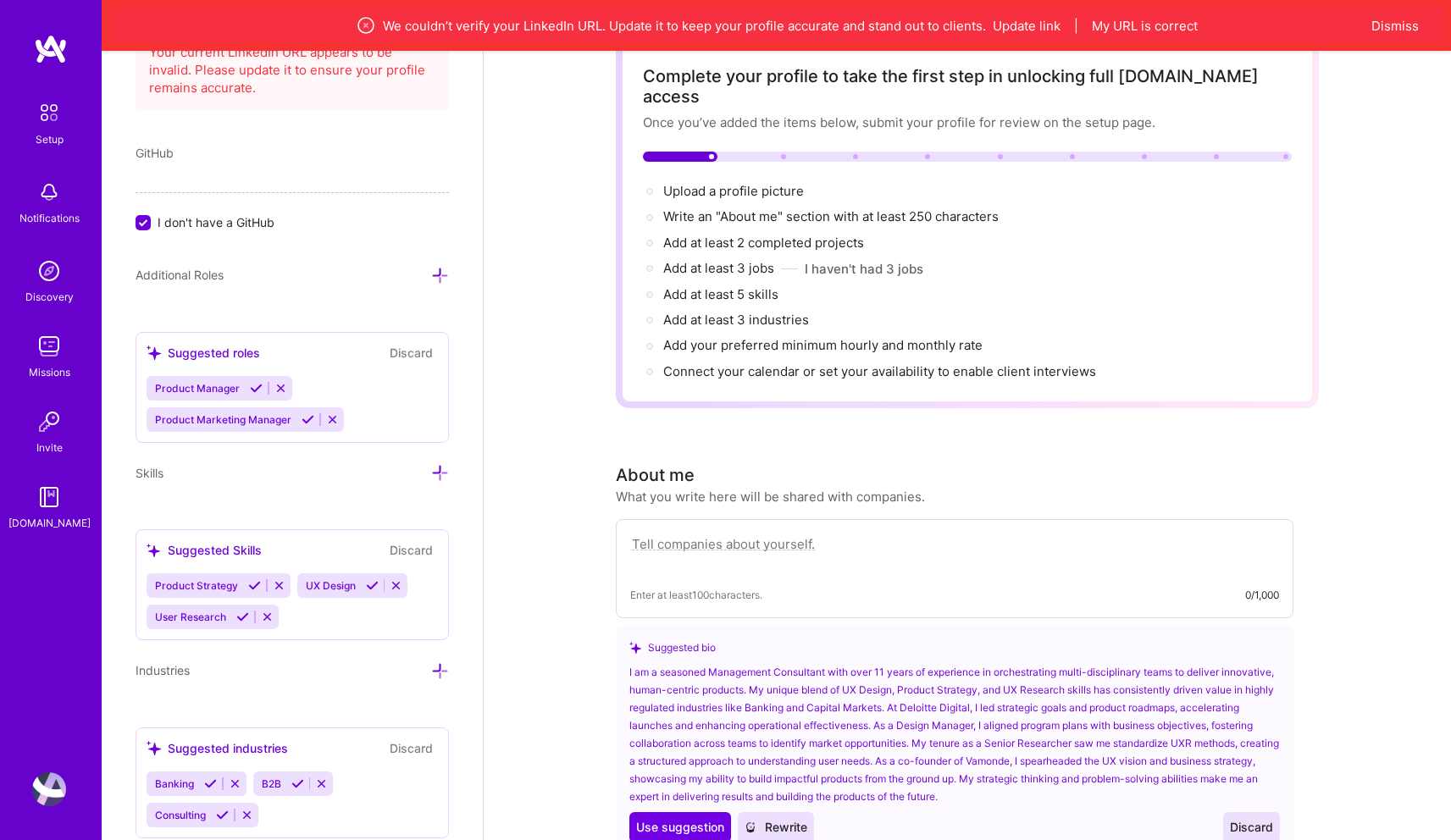
scroll to position [0, 0]
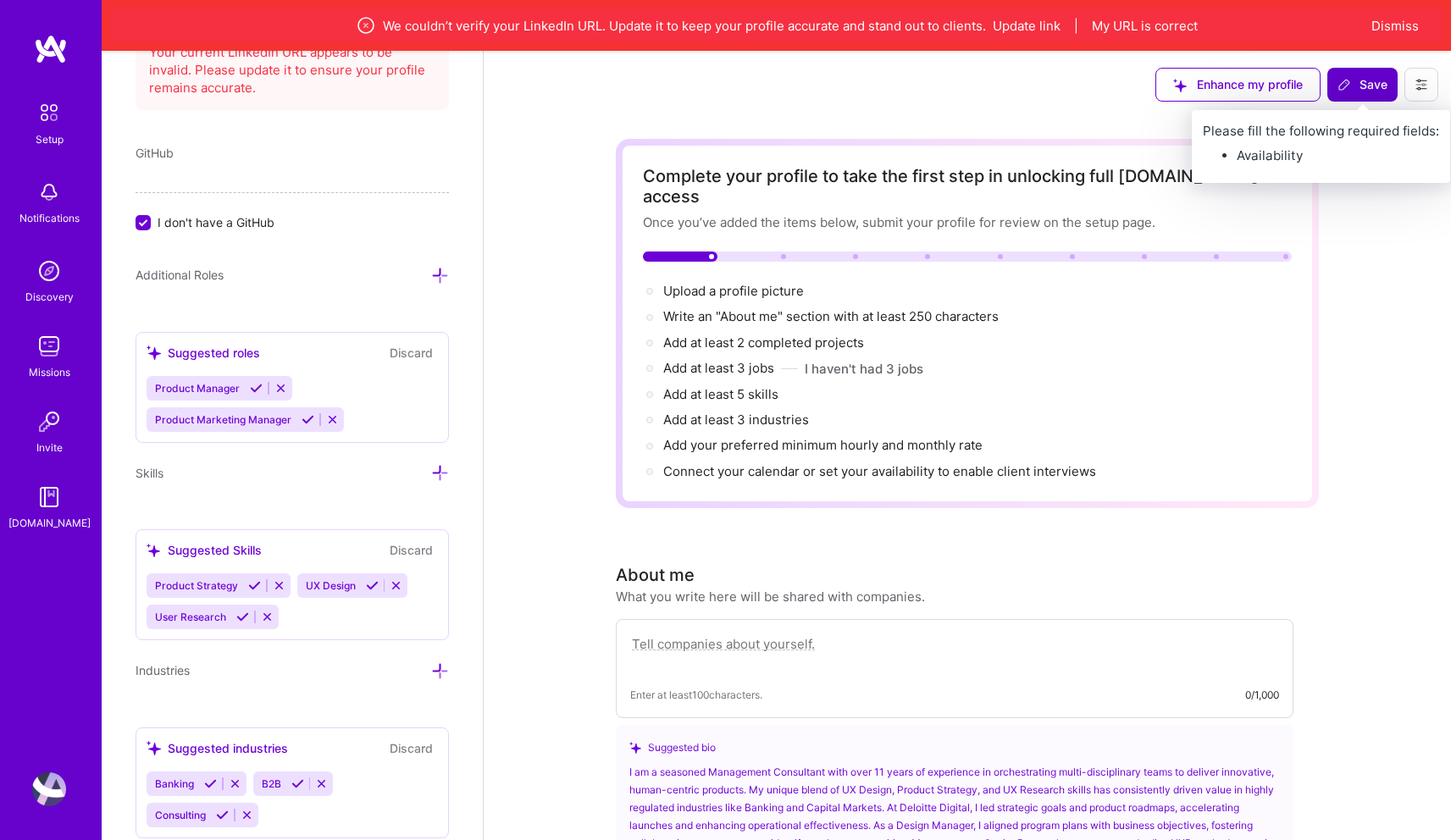
click at [1375, 85] on span "Save" at bounding box center [1362, 84] width 50 height 17
